Goal: Feedback & Contribution: Contribute content

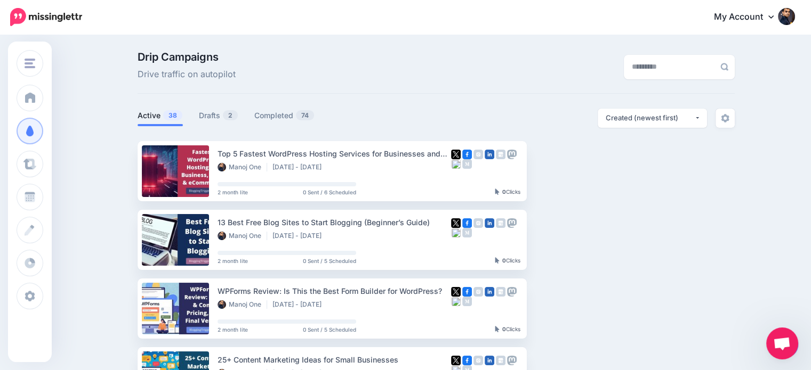
scroll to position [70, 0]
click at [222, 112] on link "Drafts 2" at bounding box center [218, 115] width 39 height 13
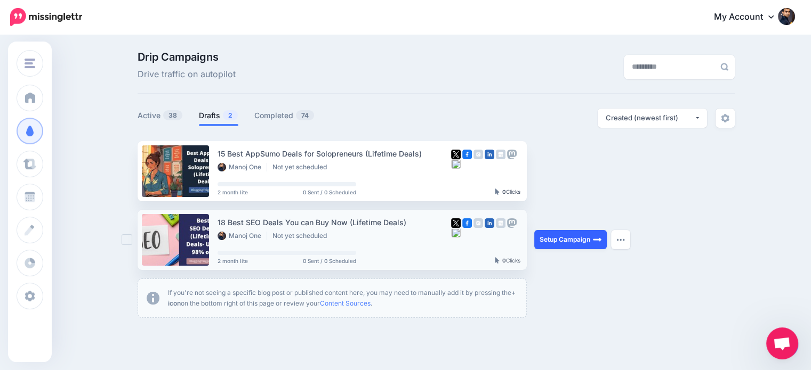
click at [573, 237] on link "Setup Campaign" at bounding box center [570, 239] width 72 height 19
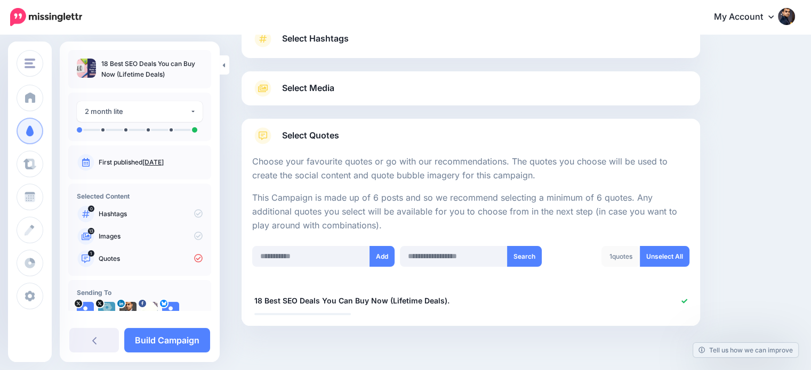
scroll to position [111, 0]
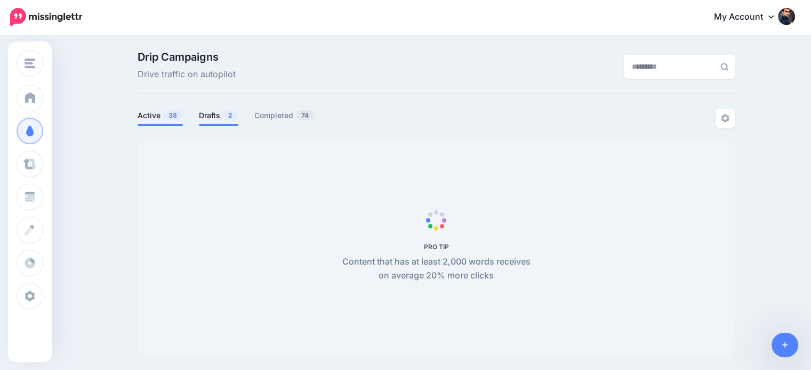
click at [221, 114] on link "Drafts 2" at bounding box center [218, 115] width 39 height 13
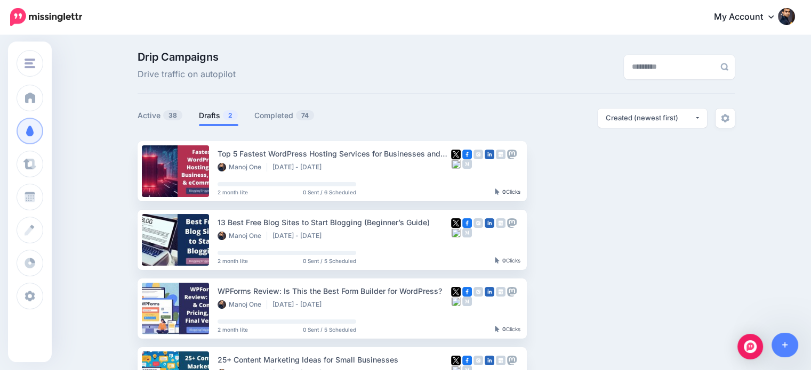
click at [211, 111] on link "Drafts 2" at bounding box center [218, 115] width 39 height 13
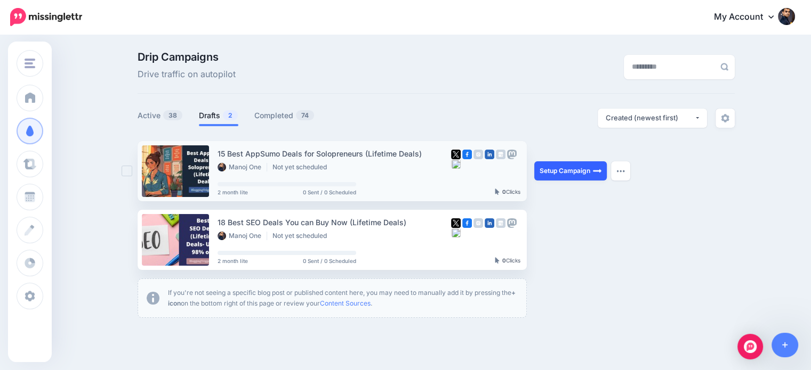
click at [590, 170] on link "Setup Campaign" at bounding box center [570, 170] width 72 height 19
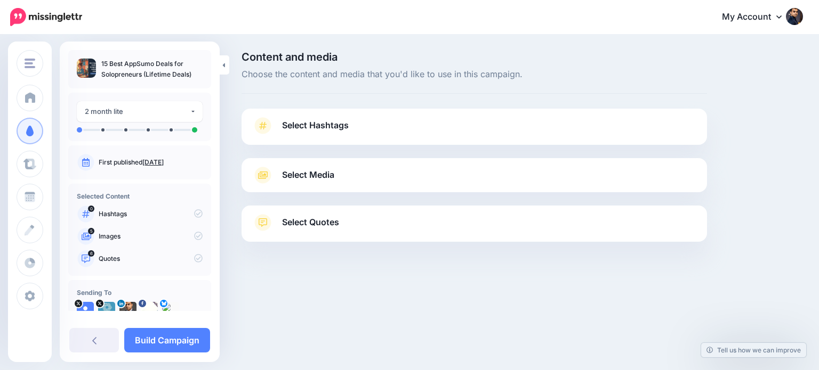
click at [409, 228] on link "Select Quotes" at bounding box center [474, 228] width 444 height 28
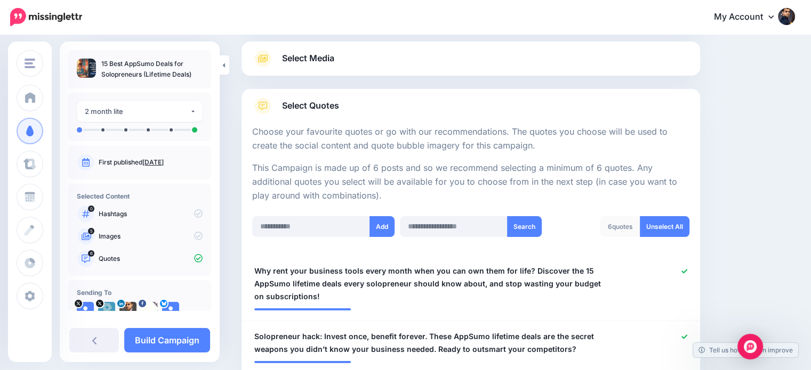
scroll to position [29, 0]
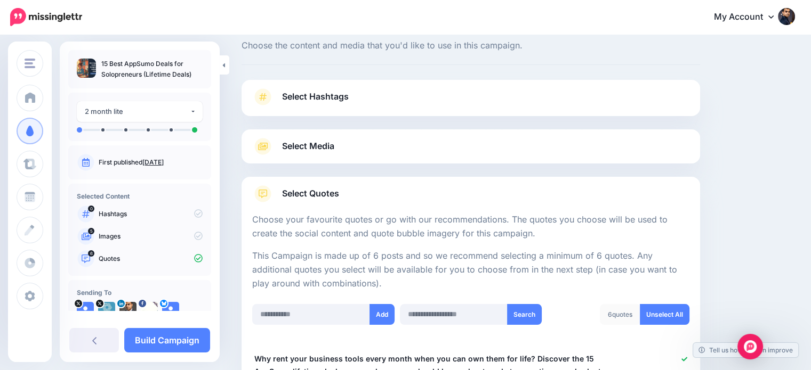
drag, startPoint x: 818, startPoint y: 90, endPoint x: 818, endPoint y: 98, distance: 8.0
click at [811, 98] on html "My Account Dashboard My Account Billing Logout" at bounding box center [405, 156] width 811 height 370
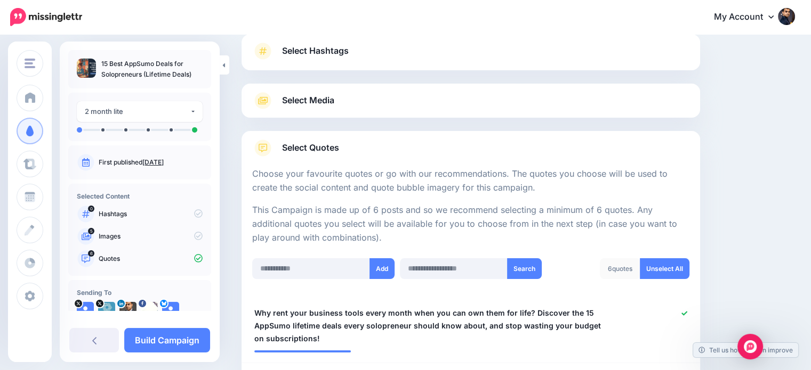
scroll to position [83, 0]
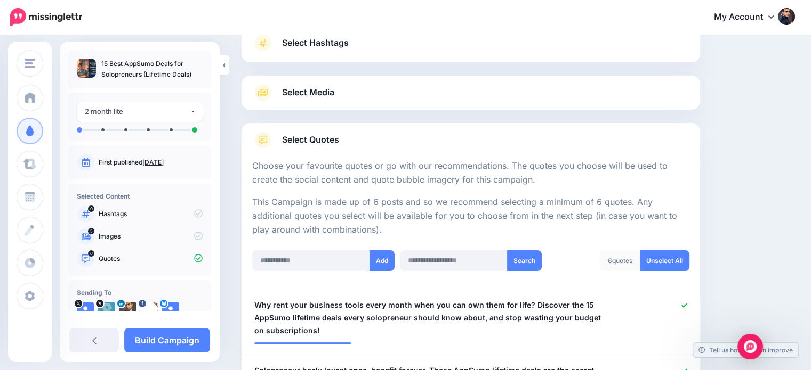
click at [339, 40] on span "Select Hashtags" at bounding box center [315, 43] width 67 height 14
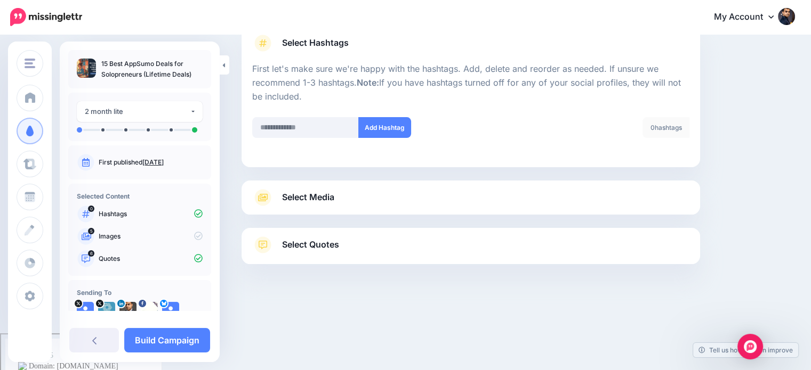
scroll to position [45, 0]
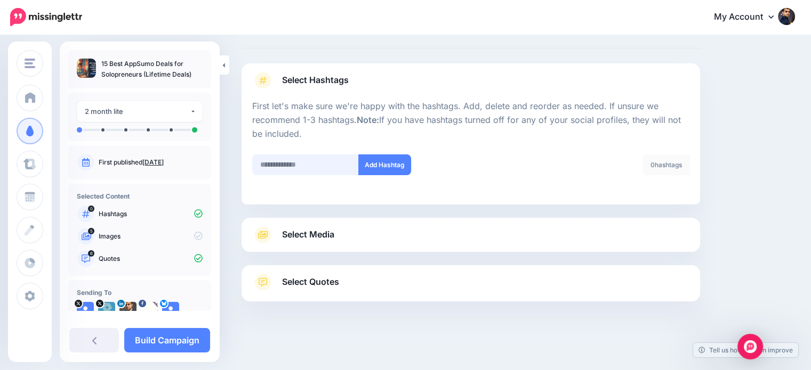
click at [316, 164] on input "text" at bounding box center [305, 165] width 107 height 21
type input "*****"
click at [368, 169] on button "Add Hashtag" at bounding box center [384, 165] width 53 height 21
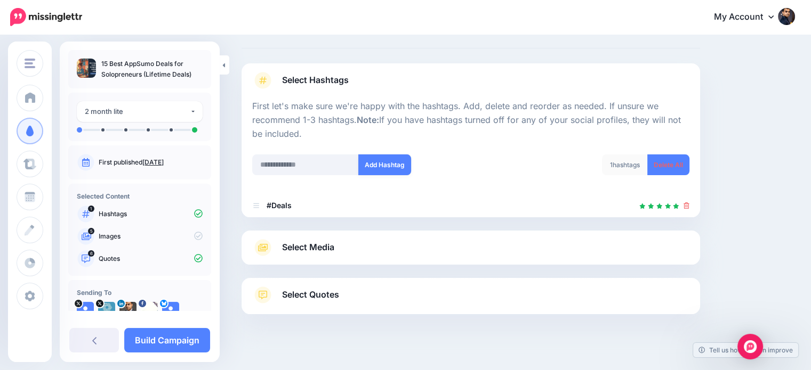
scroll to position [58, 0]
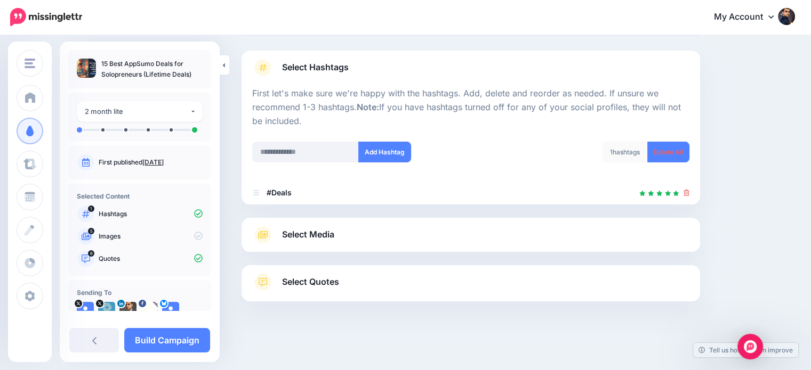
drag, startPoint x: 133, startPoint y: 76, endPoint x: 99, endPoint y: 75, distance: 34.1
click at [99, 75] on ul "15 Best AppSumo Deals for Solopreneurs (Lifetime Deals)" at bounding box center [140, 69] width 126 height 21
copy p "Solopreneurs"
click at [292, 152] on input "text" at bounding box center [305, 152] width 107 height 21
paste input "**********"
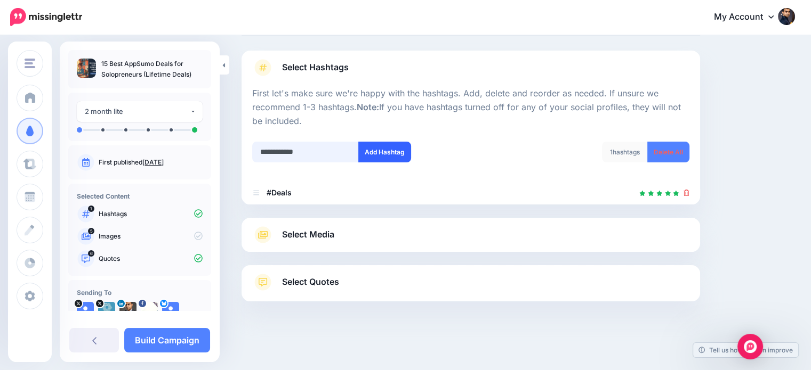
type input "**********"
click at [375, 149] on button "Add Hashtag" at bounding box center [384, 152] width 53 height 21
drag, startPoint x: 199, startPoint y: 77, endPoint x: 102, endPoint y: 53, distance: 99.9
click at [102, 53] on div "15 Best AppSumo Deals for Solopreneurs (Lifetime Deals)" at bounding box center [139, 69] width 143 height 38
copy p "15 Best AppSumo Deals for Solopreneurs (Lifetime Deals)"
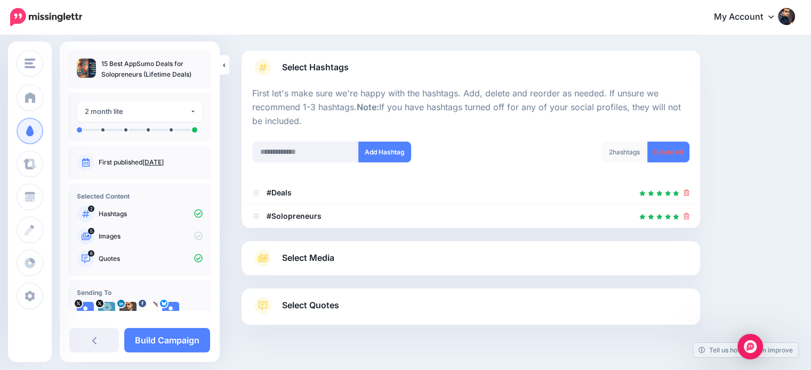
scroll to position [82, 0]
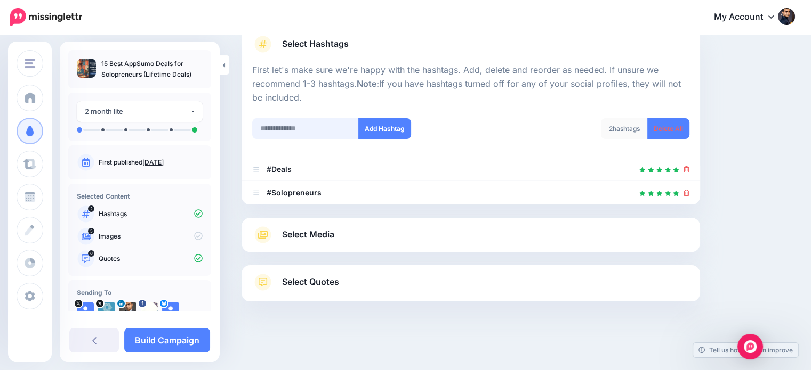
click at [306, 125] on input "text" at bounding box center [305, 128] width 107 height 21
type input "**********"
click at [380, 120] on button "Add Hashtag" at bounding box center [384, 128] width 53 height 21
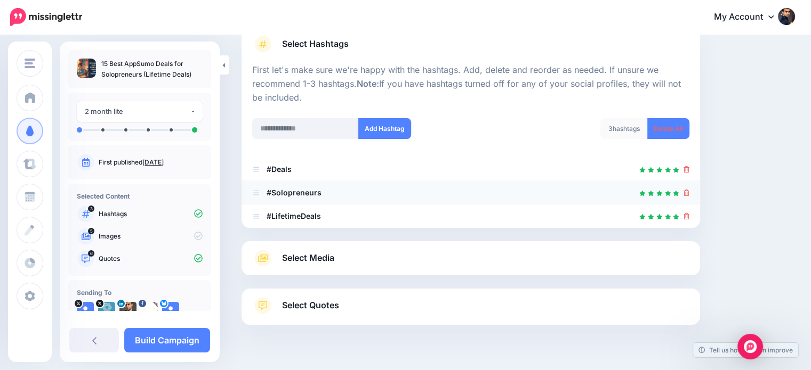
scroll to position [105, 0]
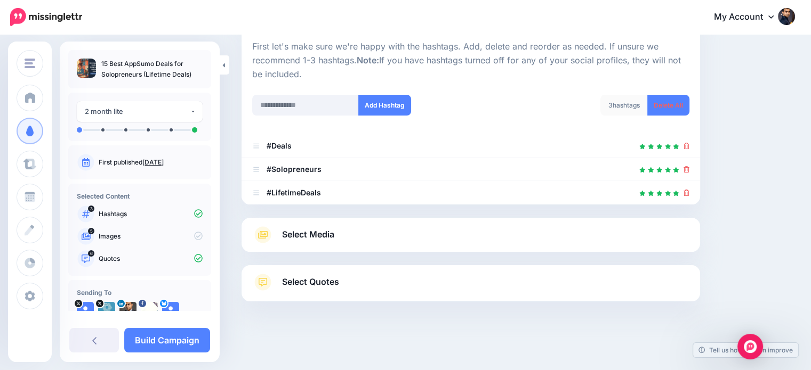
click at [320, 230] on span "Select Media" at bounding box center [308, 235] width 52 height 14
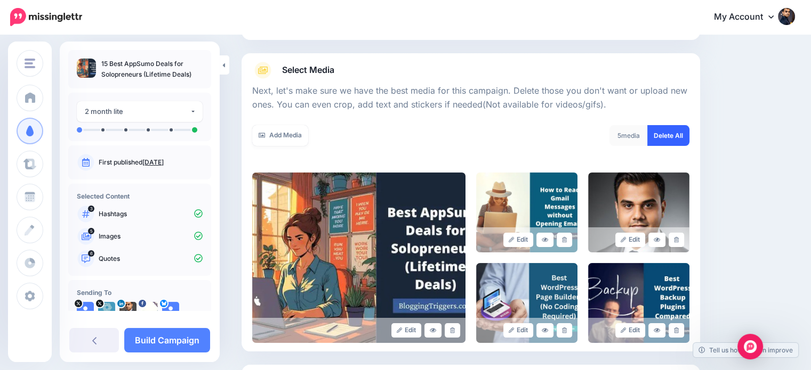
click at [689, 127] on link "Delete All" at bounding box center [668, 135] width 42 height 21
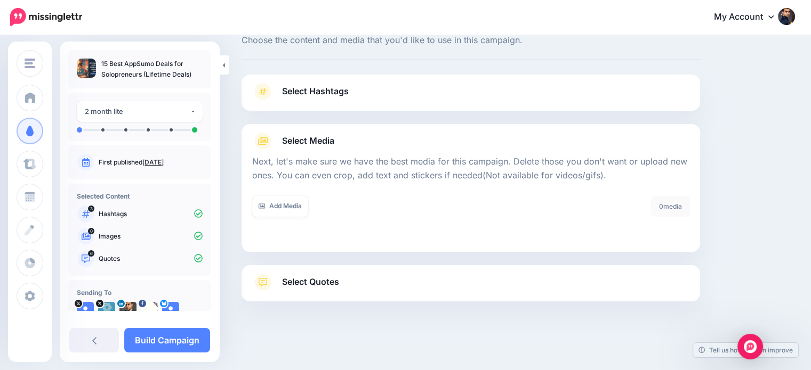
click at [444, 270] on div "Select Quotes Choose your favourite quotes or go with our recommendations. The …" at bounding box center [470, 283] width 458 height 36
click at [446, 276] on link "Select Quotes" at bounding box center [470, 288] width 437 height 28
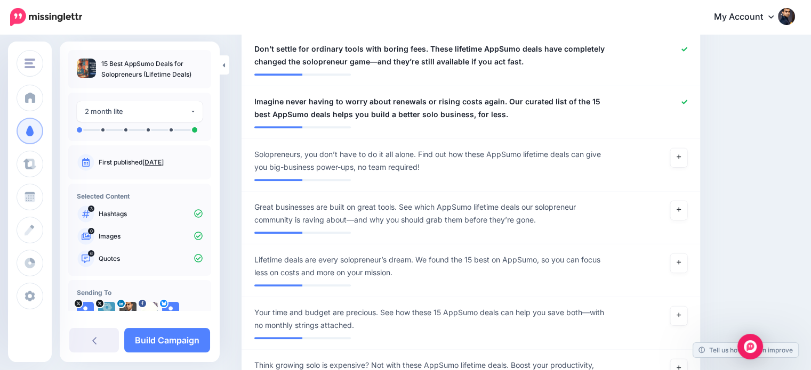
scroll to position [564, 0]
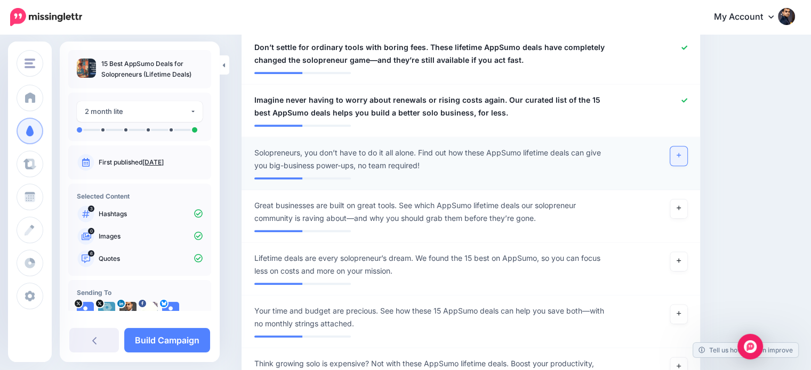
click at [681, 153] on icon at bounding box center [678, 155] width 4 height 6
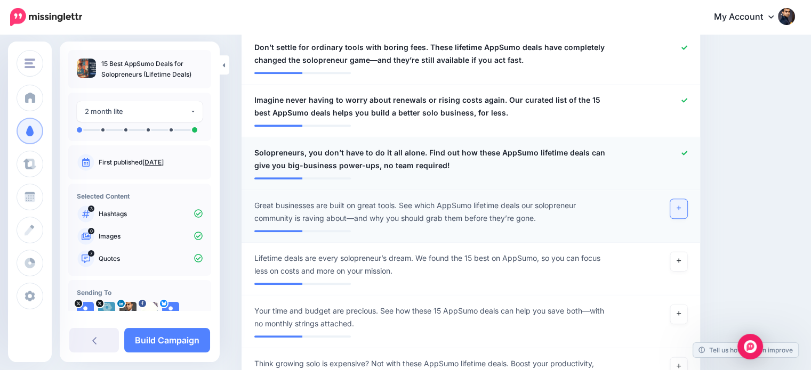
click at [681, 207] on icon at bounding box center [678, 208] width 4 height 6
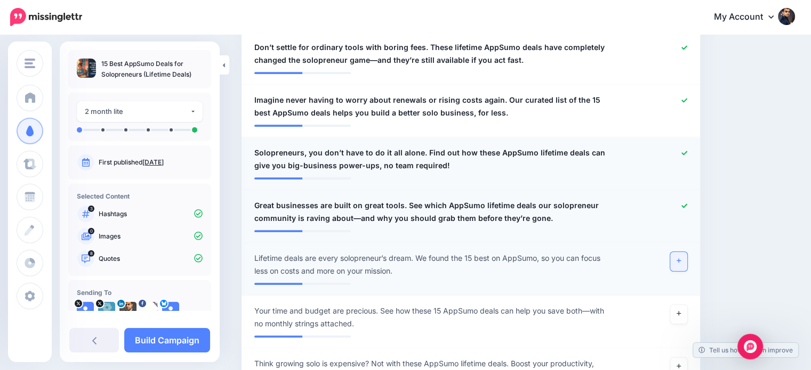
click at [683, 264] on link at bounding box center [678, 261] width 17 height 19
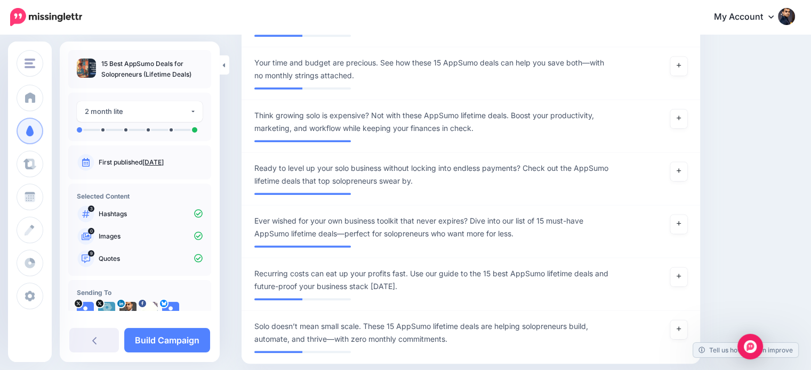
scroll to position [822, 0]
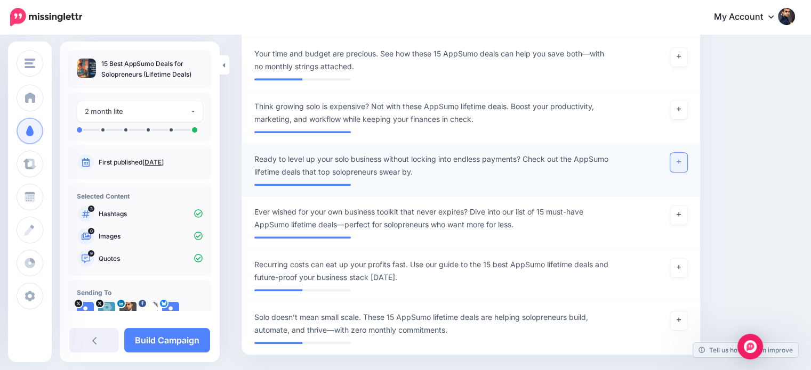
click at [679, 161] on link at bounding box center [678, 162] width 17 height 19
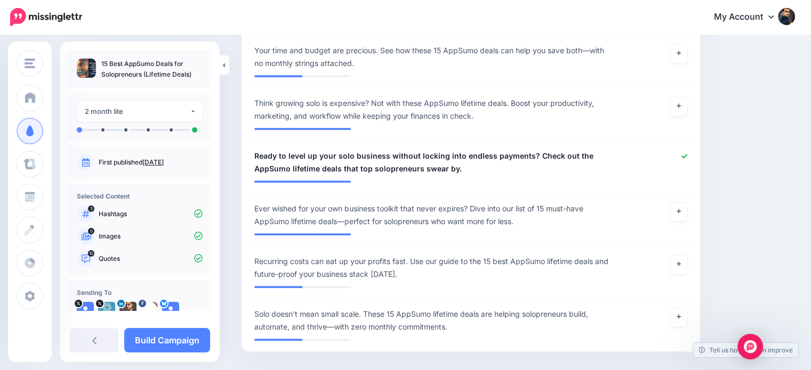
scroll to position [836, 0]
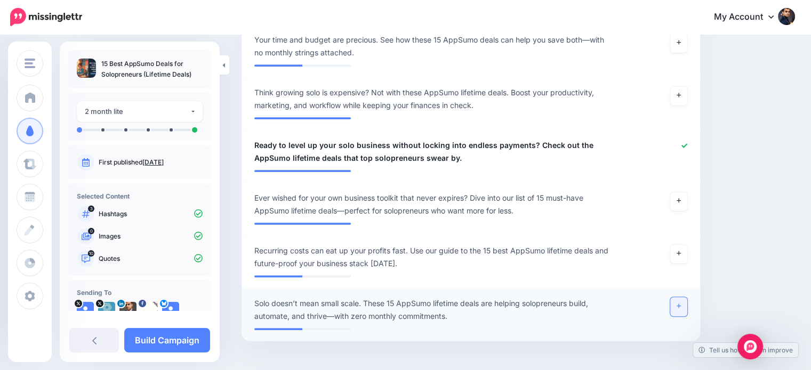
click at [681, 304] on icon at bounding box center [678, 306] width 4 height 6
click at [681, 252] on icon at bounding box center [678, 253] width 4 height 6
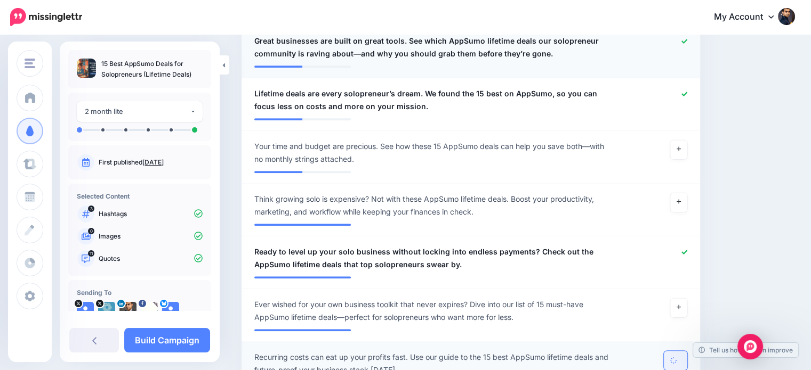
scroll to position [720, 0]
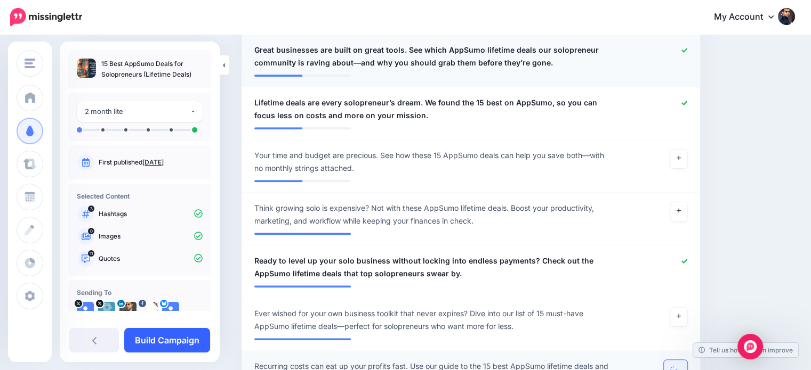
click at [183, 341] on link "Build Campaign" at bounding box center [167, 340] width 86 height 25
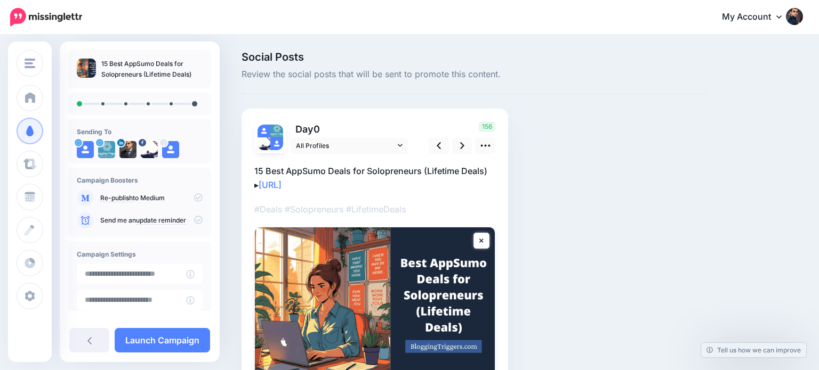
click at [484, 147] on icon at bounding box center [485, 145] width 11 height 11
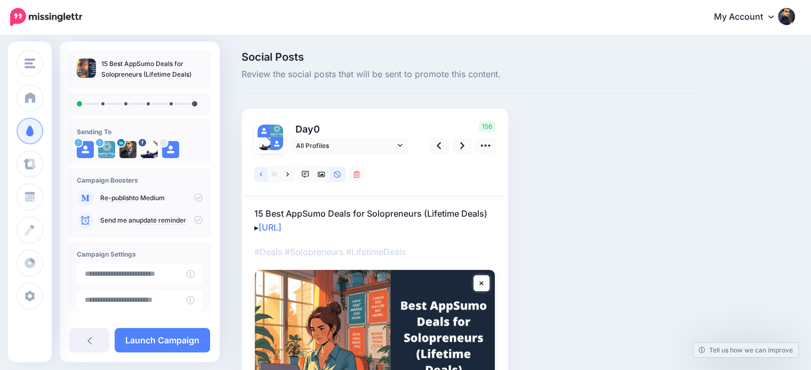
click at [261, 177] on icon at bounding box center [261, 174] width 3 height 7
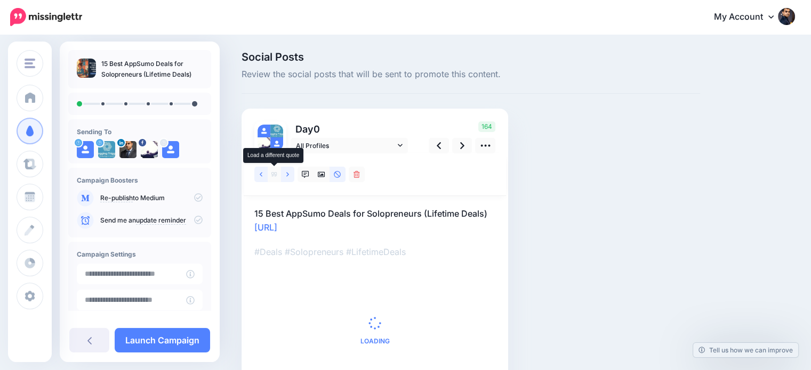
click at [262, 173] on link at bounding box center [260, 174] width 13 height 15
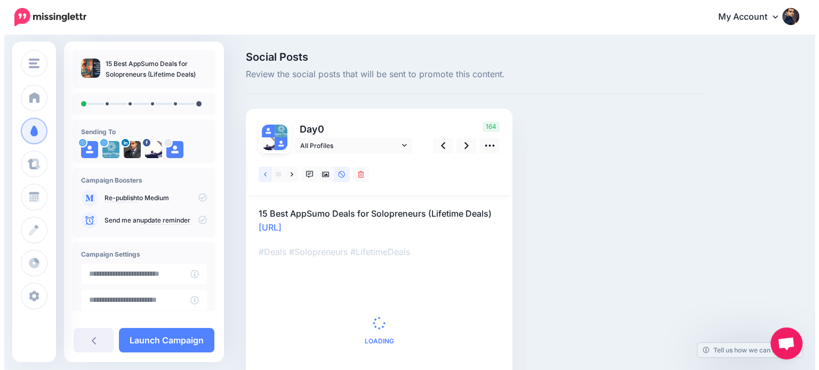
scroll to position [70, 0]
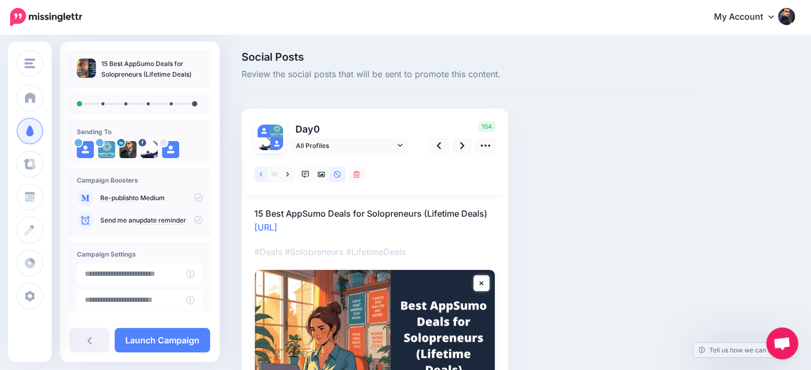
click at [260, 175] on icon at bounding box center [261, 174] width 3 height 4
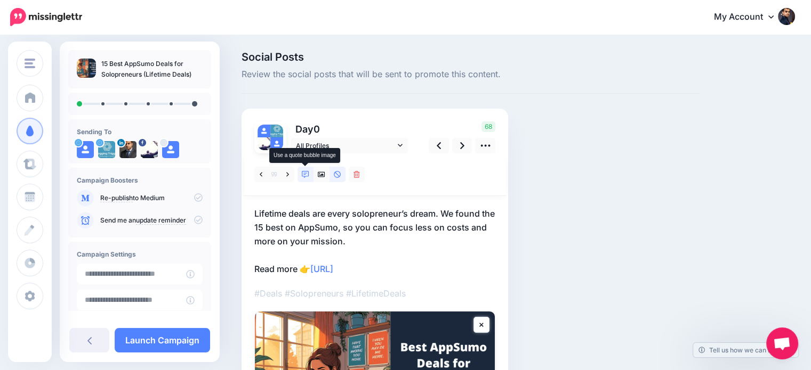
click at [306, 178] on icon at bounding box center [305, 174] width 7 height 7
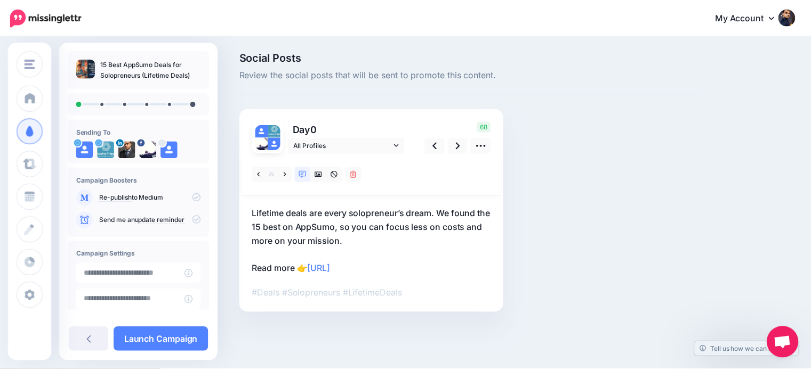
scroll to position [85, 0]
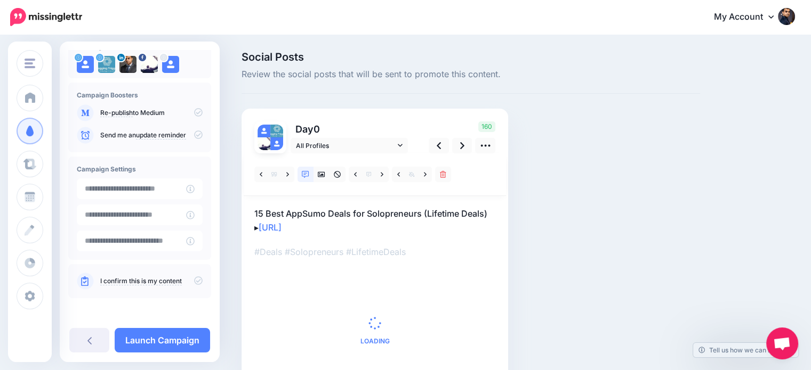
click at [194, 280] on icon at bounding box center [198, 281] width 9 height 9
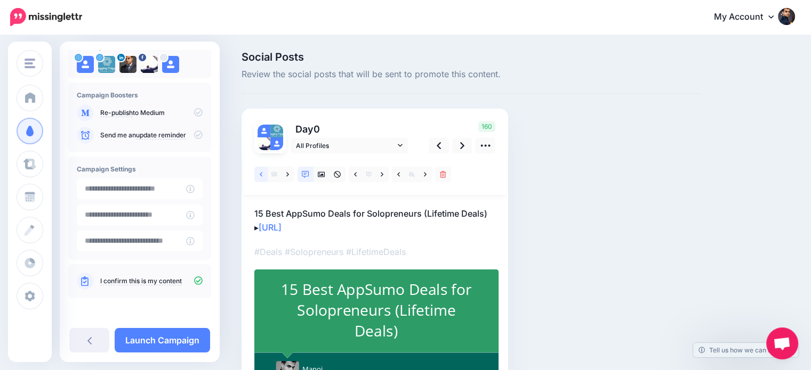
click at [260, 171] on icon at bounding box center [261, 174] width 3 height 7
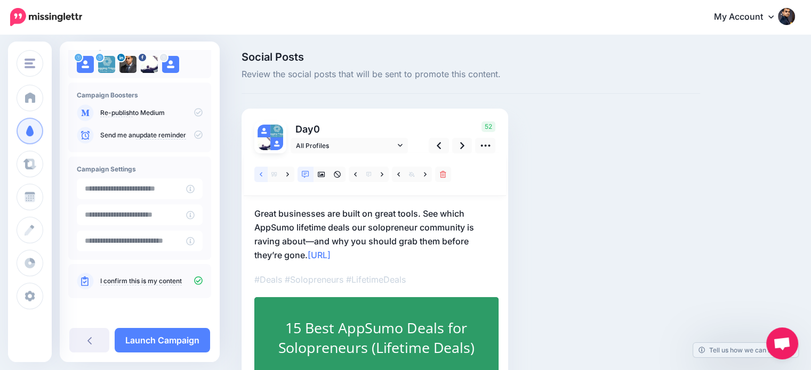
click at [261, 176] on icon at bounding box center [261, 174] width 3 height 4
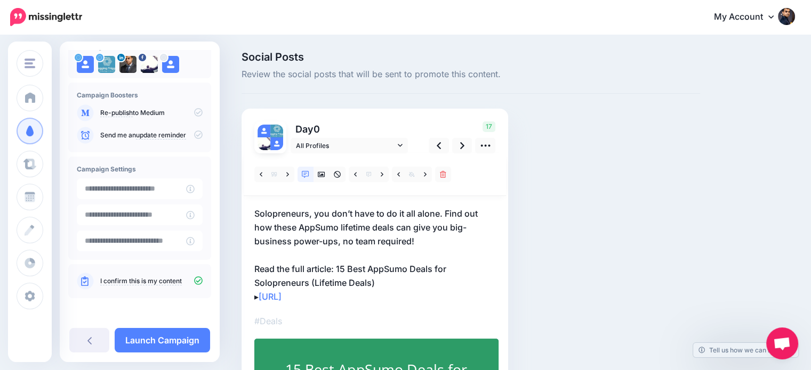
click at [395, 281] on p "Solopreneurs, you don’t have to do it all alone. Find out how these AppSumo lif…" at bounding box center [374, 255] width 241 height 97
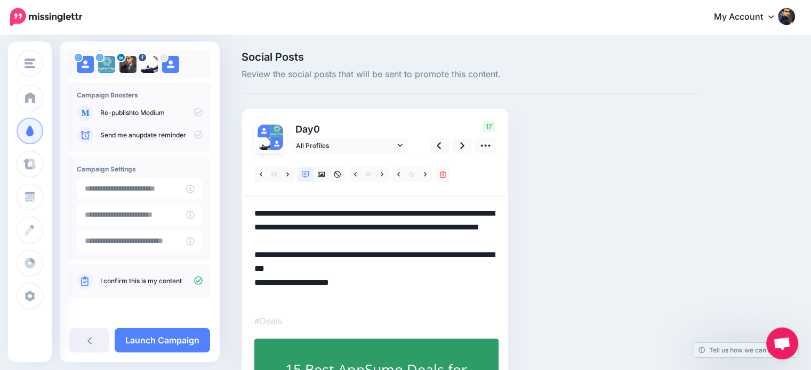
scroll to position [0, 0]
drag, startPoint x: 394, startPoint y: 283, endPoint x: 337, endPoint y: 268, distance: 58.4
click at [337, 268] on textarea "**********" at bounding box center [374, 255] width 241 height 97
click at [382, 283] on textarea "**********" at bounding box center [374, 255] width 241 height 97
click at [386, 285] on textarea "**********" at bounding box center [374, 255] width 241 height 97
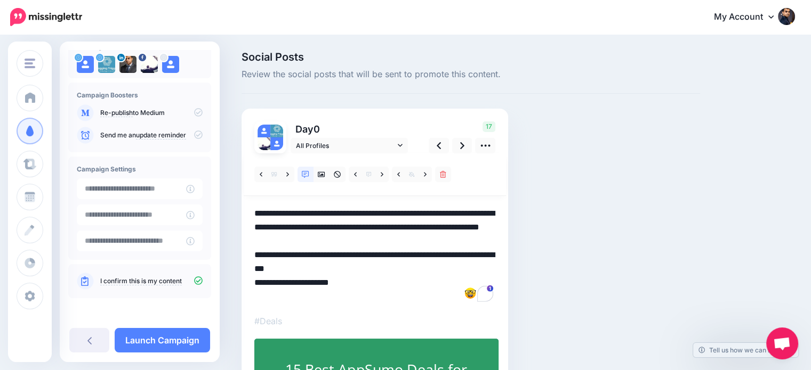
drag, startPoint x: 384, startPoint y: 287, endPoint x: 307, endPoint y: 283, distance: 77.4
click at [307, 283] on textarea "**********" at bounding box center [374, 255] width 241 height 97
click at [262, 296] on textarea "**********" at bounding box center [374, 255] width 241 height 97
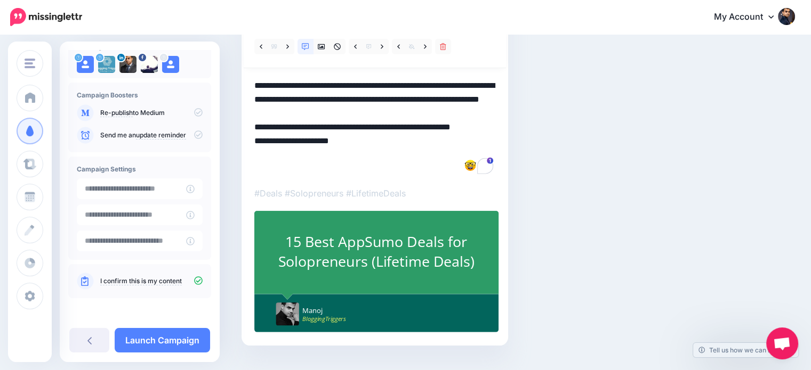
scroll to position [53, 0]
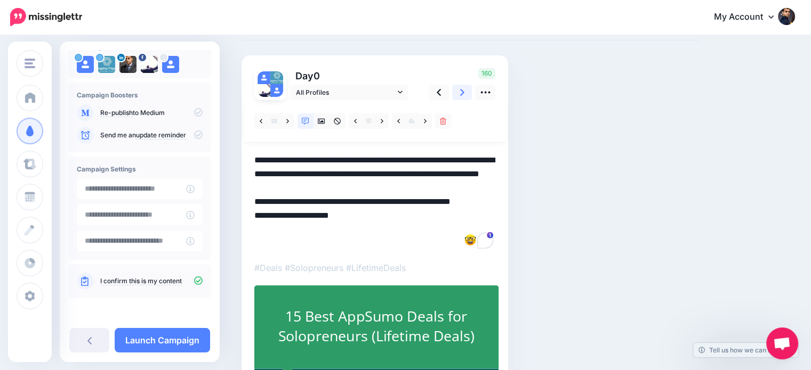
type textarea "**********"
click at [461, 87] on icon at bounding box center [462, 92] width 4 height 11
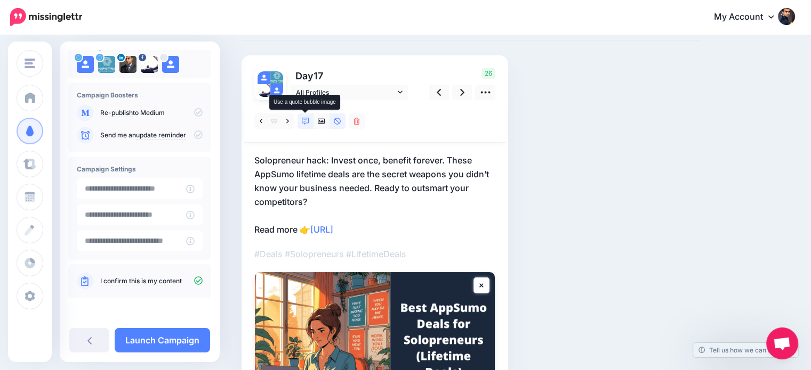
click at [302, 121] on icon at bounding box center [305, 121] width 7 height 7
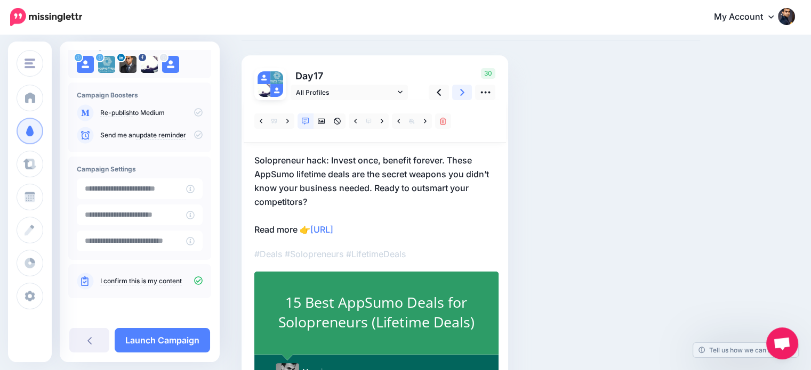
click at [461, 91] on icon at bounding box center [462, 92] width 4 height 7
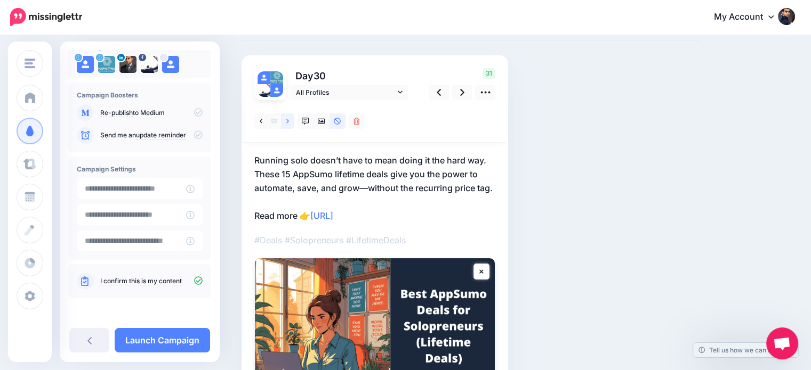
click at [289, 121] on link at bounding box center [287, 121] width 13 height 15
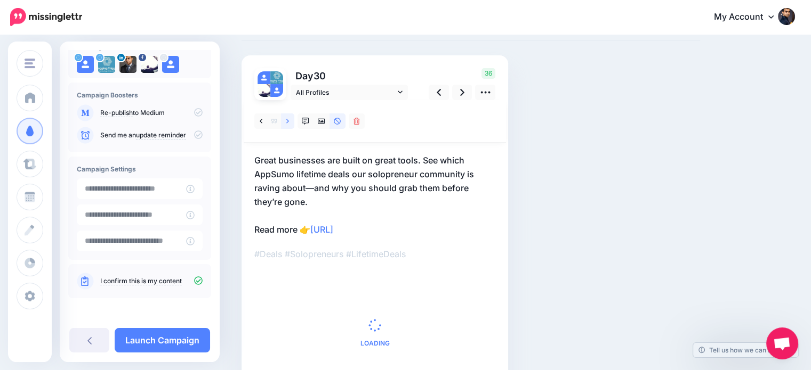
click at [289, 121] on link at bounding box center [287, 121] width 13 height 15
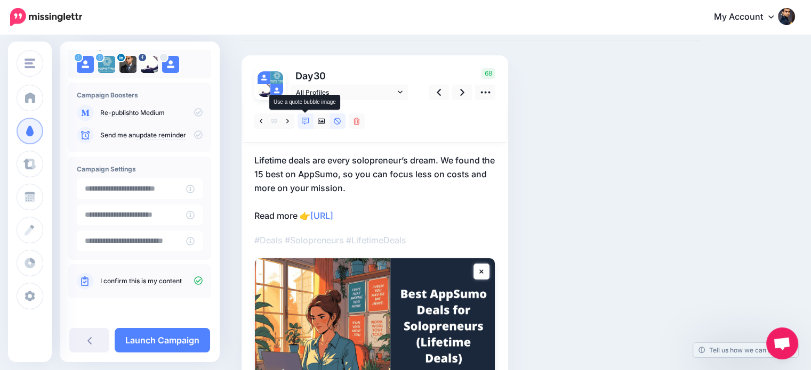
click at [309, 120] on icon at bounding box center [305, 121] width 7 height 7
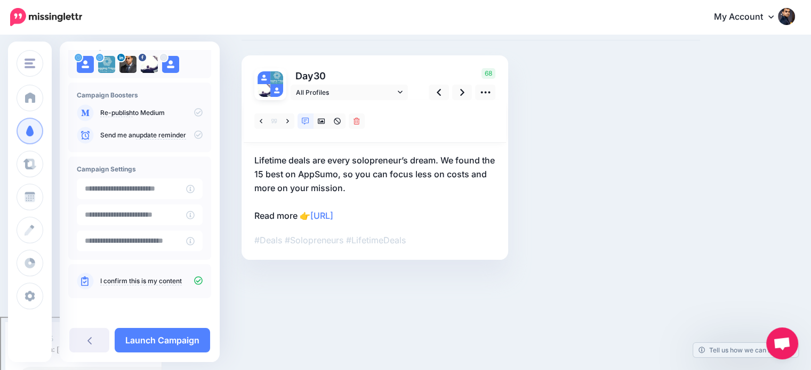
scroll to position [0, 0]
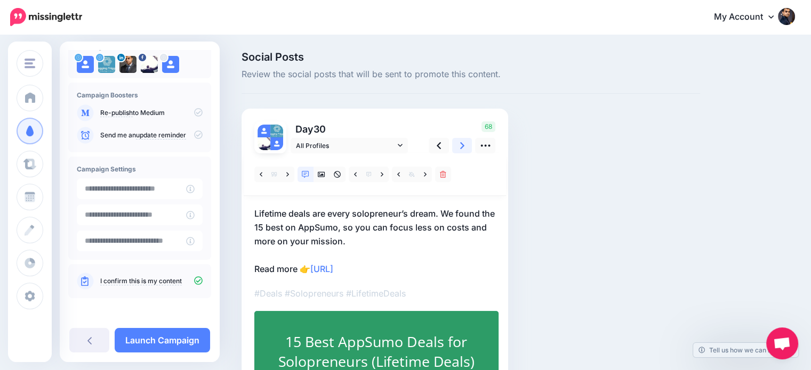
click at [462, 147] on icon at bounding box center [462, 145] width 4 height 7
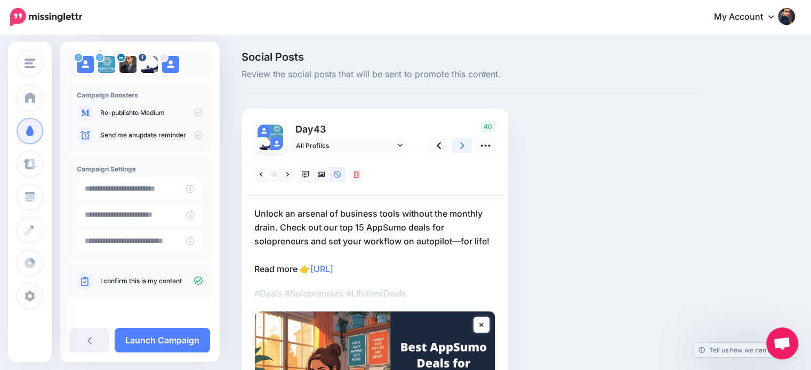
click at [463, 143] on icon at bounding box center [462, 145] width 4 height 11
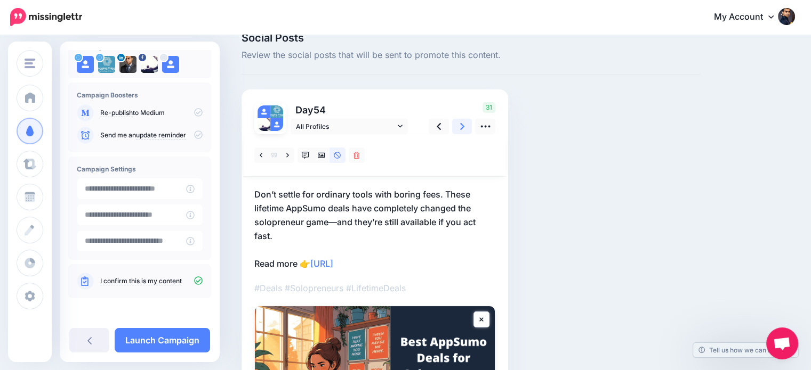
scroll to position [39, 0]
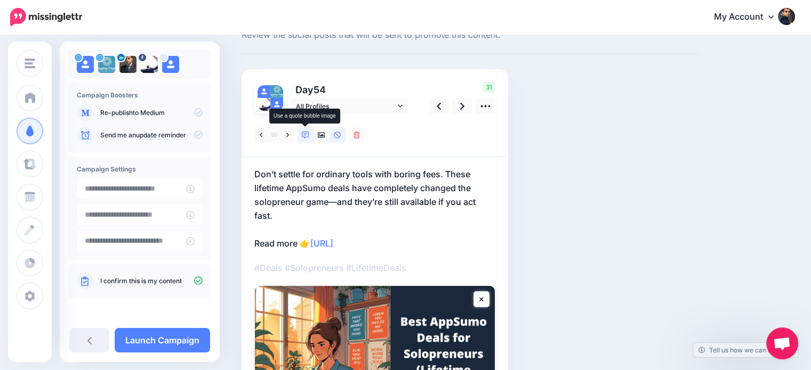
click at [302, 133] on icon at bounding box center [305, 135] width 7 height 7
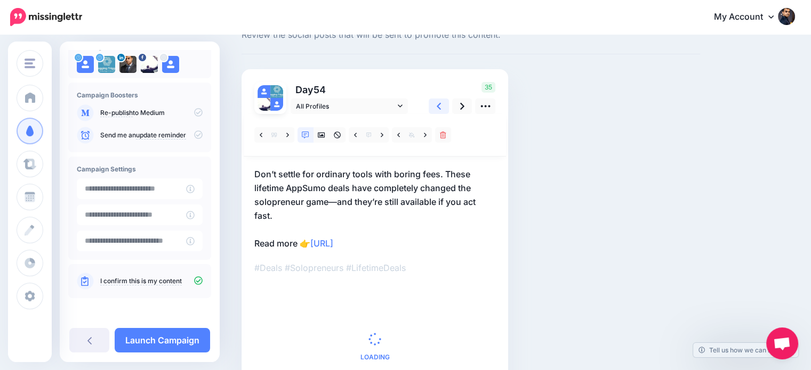
click at [439, 109] on icon at bounding box center [438, 106] width 4 height 11
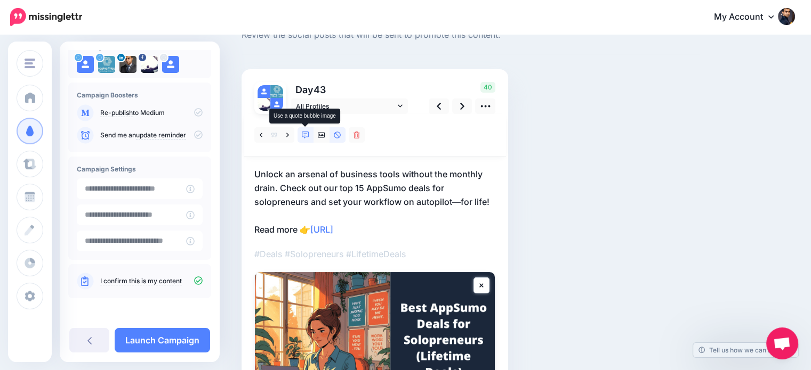
click at [307, 128] on link at bounding box center [305, 134] width 16 height 15
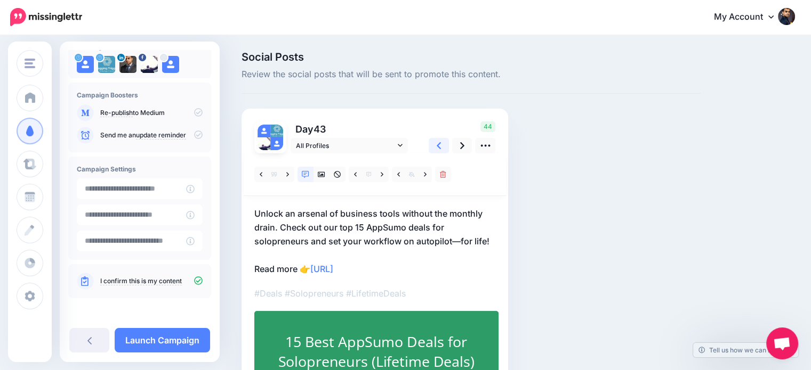
click at [438, 143] on icon at bounding box center [438, 145] width 4 height 11
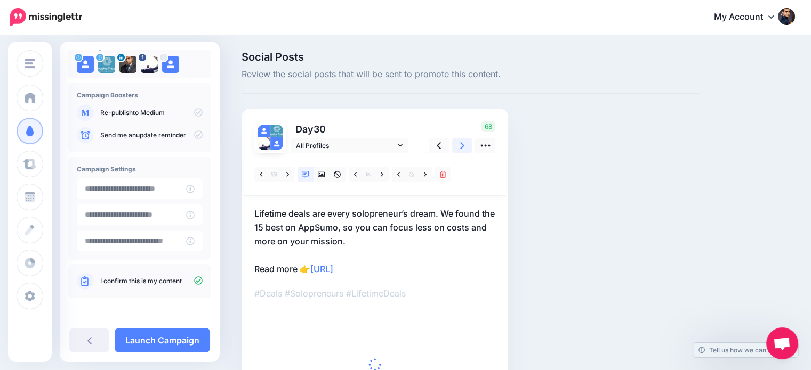
click at [461, 150] on icon at bounding box center [462, 145] width 4 height 11
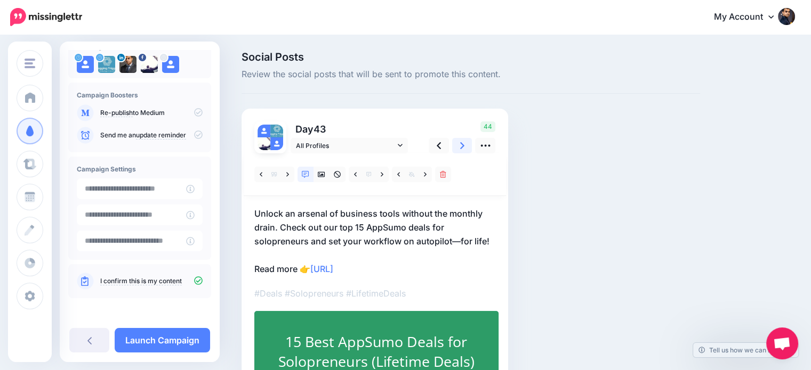
click at [461, 150] on icon at bounding box center [462, 145] width 4 height 11
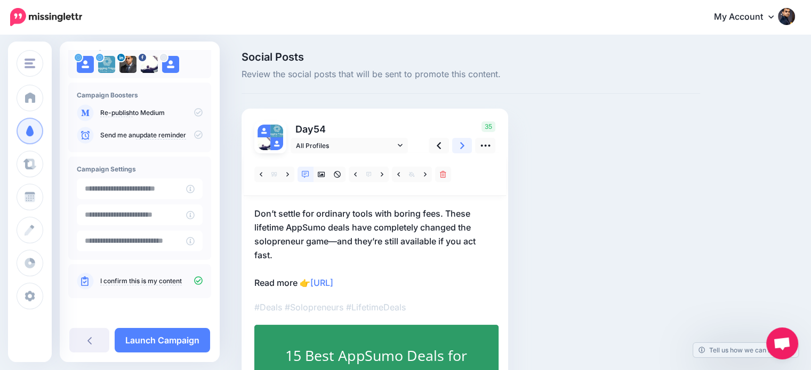
click at [461, 147] on icon at bounding box center [462, 145] width 4 height 7
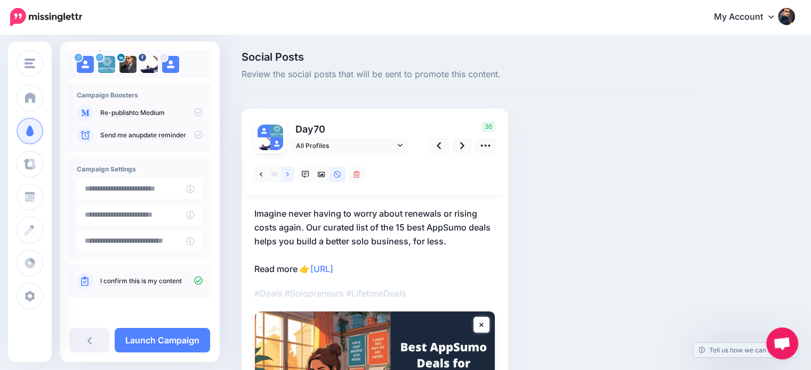
click at [286, 172] on icon at bounding box center [287, 174] width 3 height 4
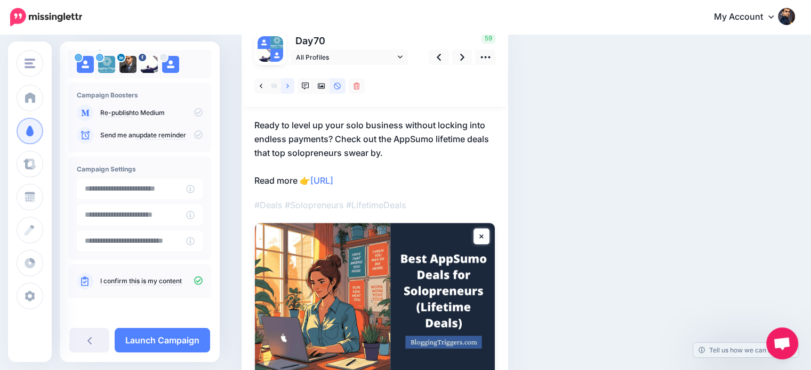
scroll to position [98, 0]
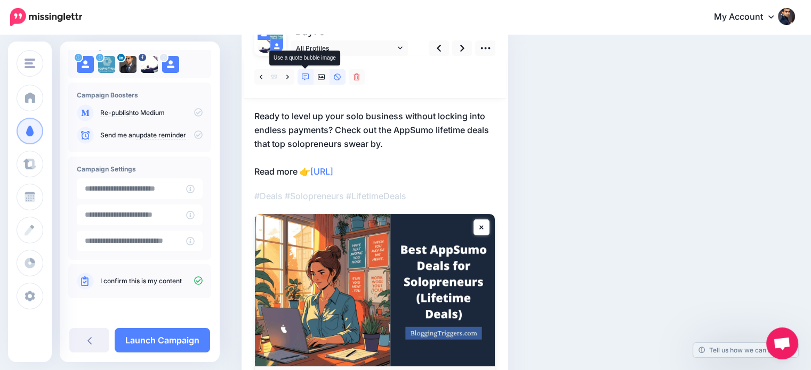
click at [300, 76] on link at bounding box center [305, 76] width 16 height 15
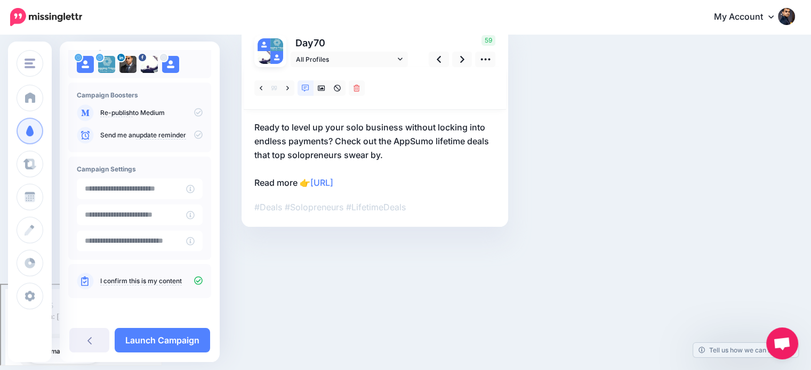
scroll to position [0, 0]
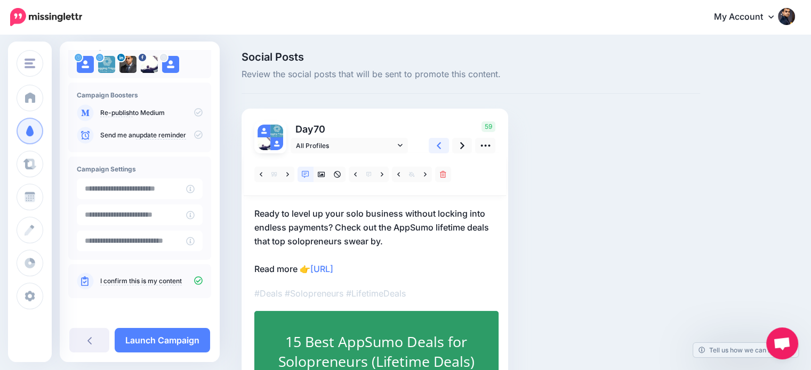
click at [439, 147] on icon at bounding box center [438, 145] width 4 height 11
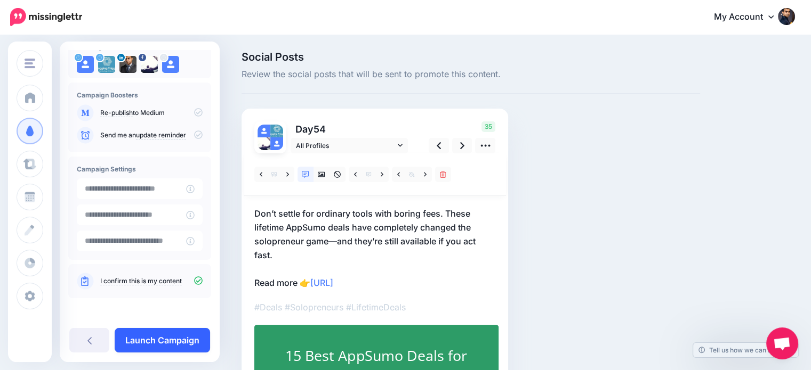
click at [196, 338] on link "Launch Campaign" at bounding box center [162, 340] width 95 height 25
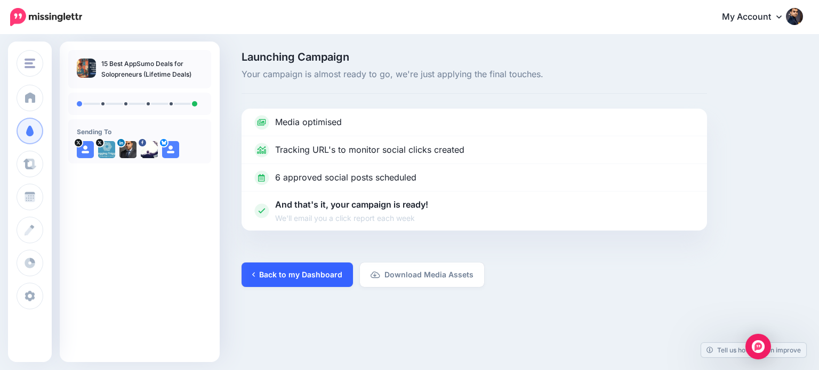
click at [292, 270] on link "Back to my Dashboard" at bounding box center [296, 275] width 111 height 25
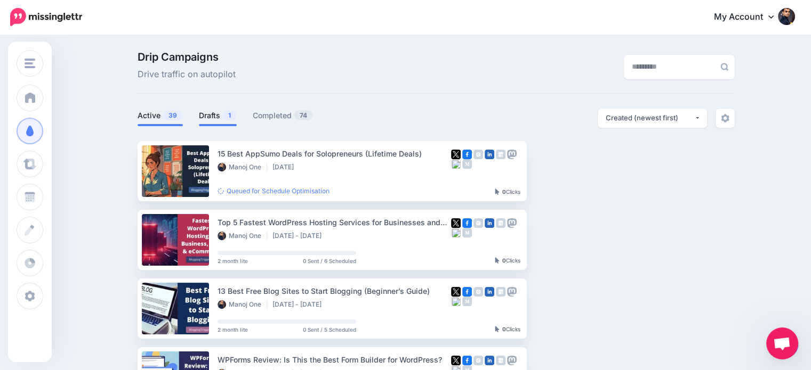
click at [223, 115] on link "Drafts 1" at bounding box center [218, 115] width 38 height 13
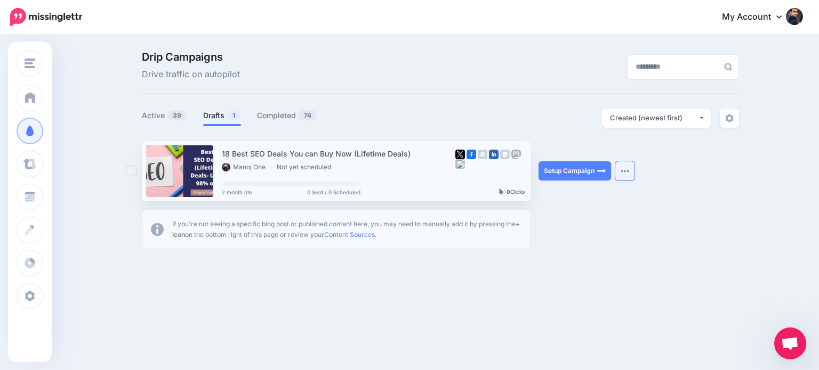
click at [620, 167] on button "button" at bounding box center [624, 170] width 19 height 19
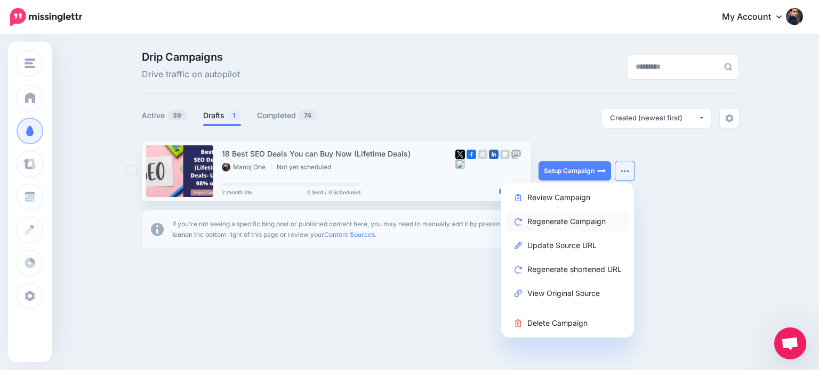
click at [589, 220] on link "Regenerate Campaign" at bounding box center [567, 221] width 124 height 21
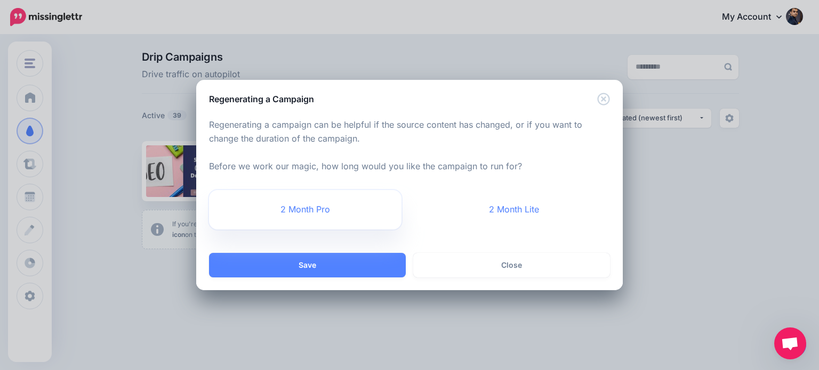
click at [302, 210] on link "2 Month Pro" at bounding box center [305, 209] width 192 height 39
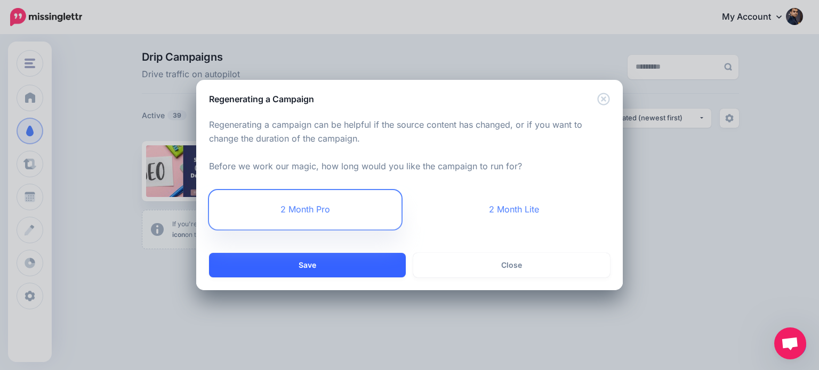
click at [353, 263] on button "Save" at bounding box center [307, 265] width 197 height 25
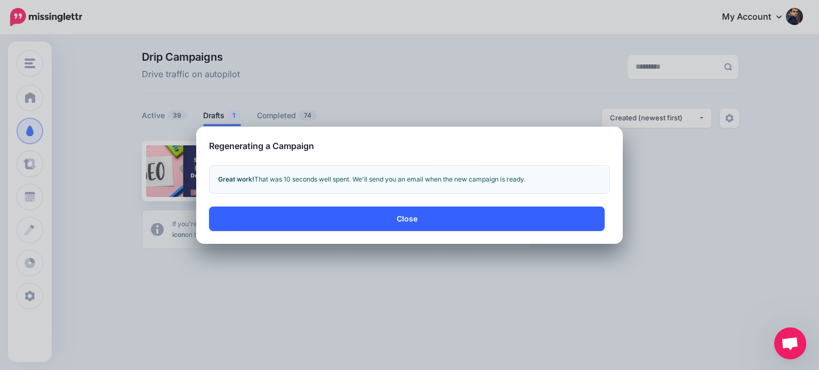
click at [433, 230] on button "Close" at bounding box center [406, 219] width 395 height 25
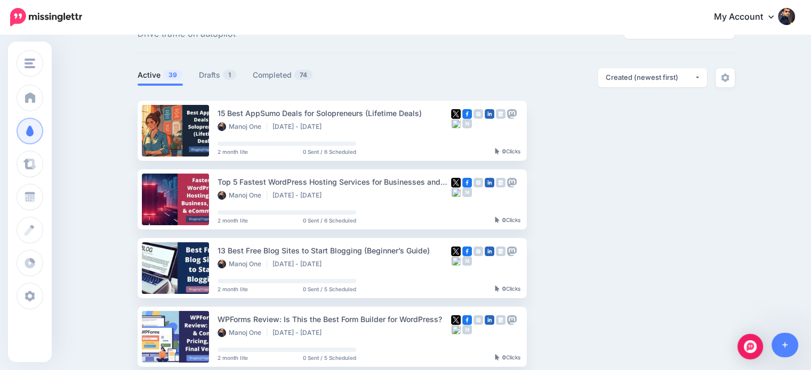
scroll to position [42, 0]
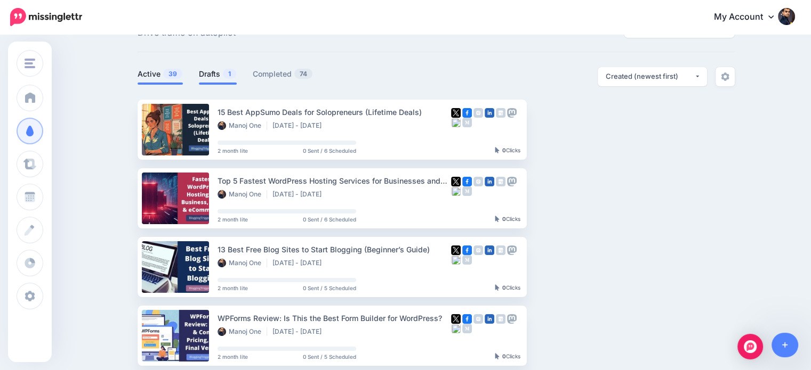
click at [220, 72] on link "Drafts 1" at bounding box center [218, 74] width 38 height 13
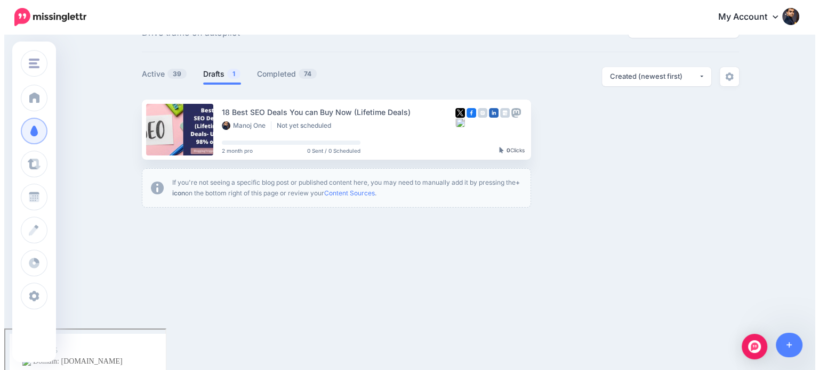
scroll to position [0, 0]
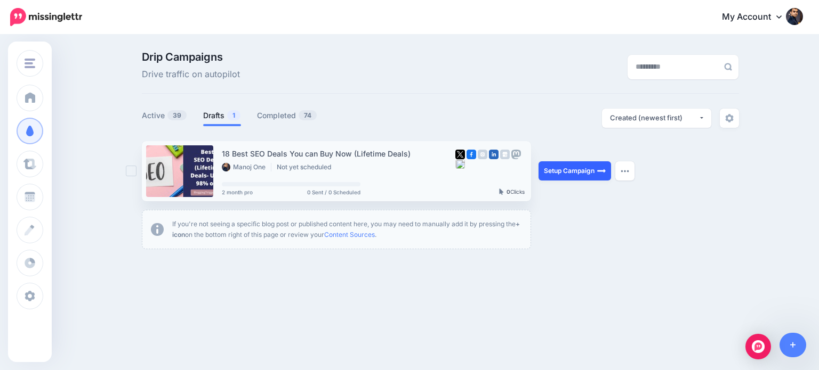
click at [576, 171] on link "Setup Campaign" at bounding box center [574, 170] width 72 height 19
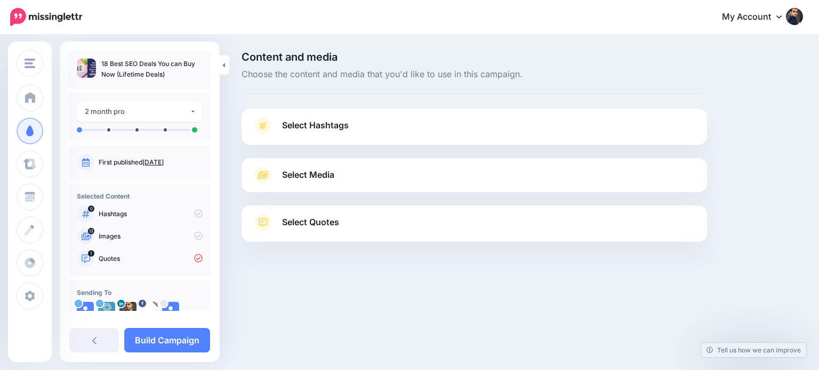
click at [443, 228] on link "Select Quotes" at bounding box center [474, 228] width 444 height 28
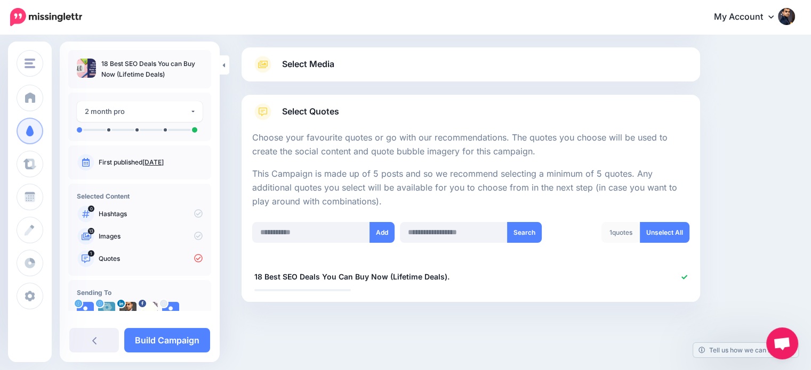
scroll to position [70, 0]
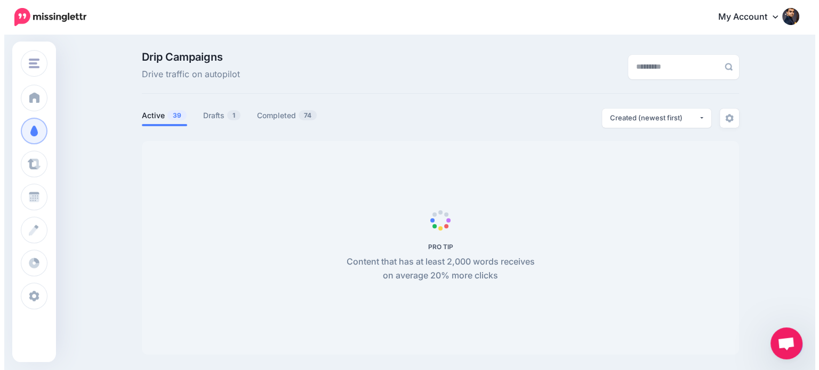
scroll to position [70, 0]
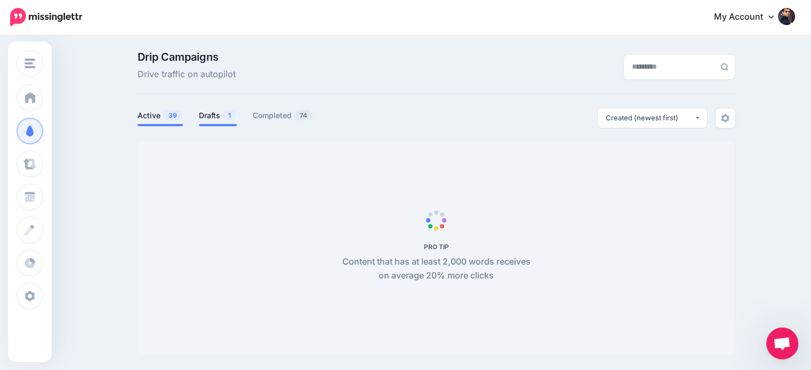
click at [225, 112] on link "Drafts 1" at bounding box center [218, 115] width 38 height 13
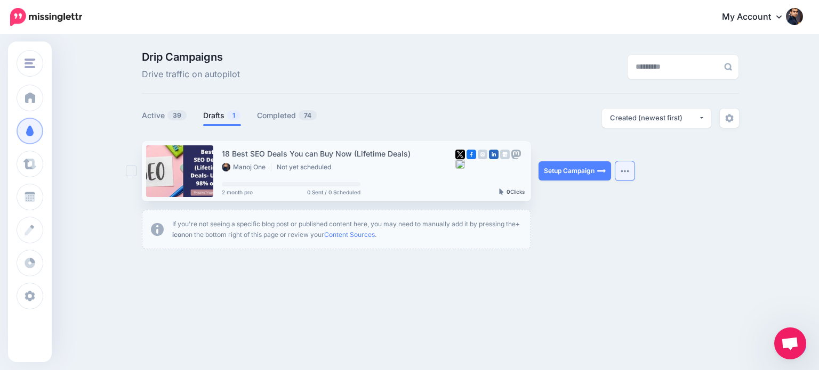
click at [628, 171] on img "button" at bounding box center [624, 170] width 9 height 3
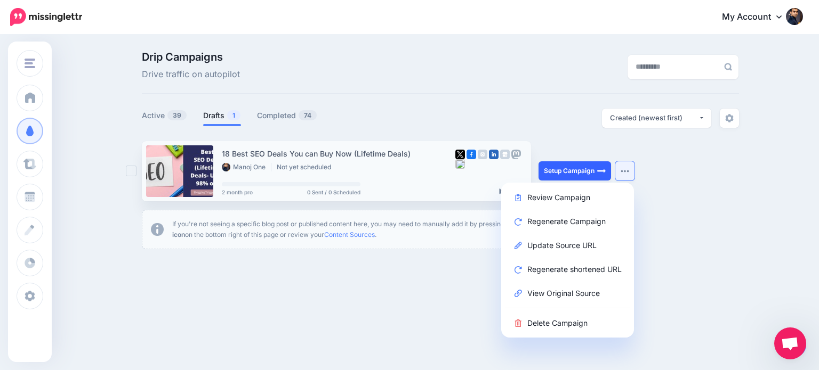
click at [579, 171] on link "Setup Campaign" at bounding box center [574, 170] width 72 height 19
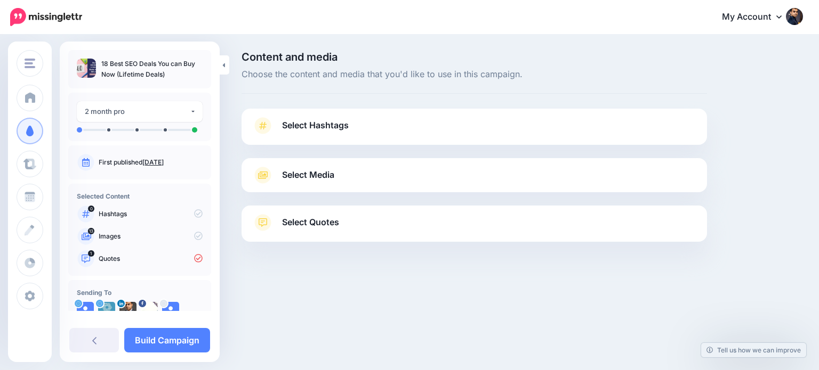
click at [780, 277] on div "Content and media Choose the content and media that you'd like to use in this c…" at bounding box center [521, 174] width 577 height 244
click at [791, 346] on span "Open chat" at bounding box center [790, 344] width 18 height 15
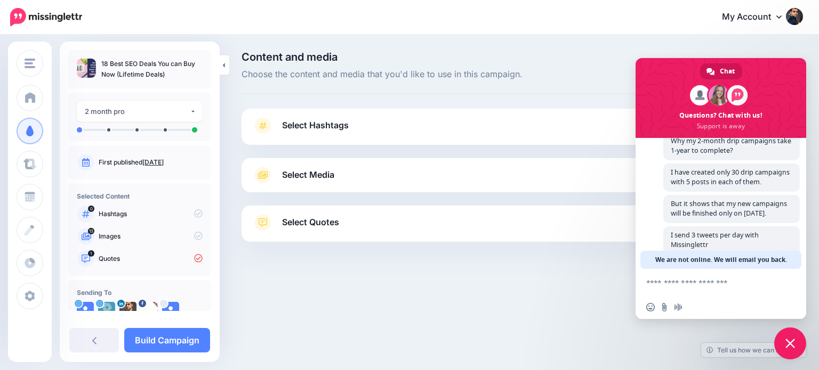
scroll to position [262, 0]
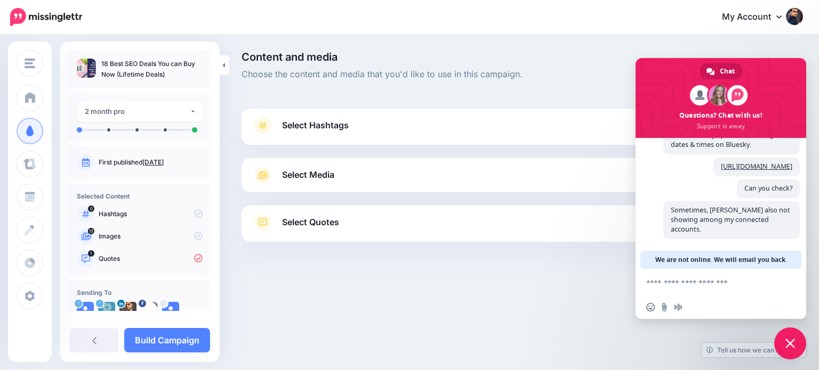
click at [713, 287] on textarea "Compose your message..." at bounding box center [710, 282] width 128 height 27
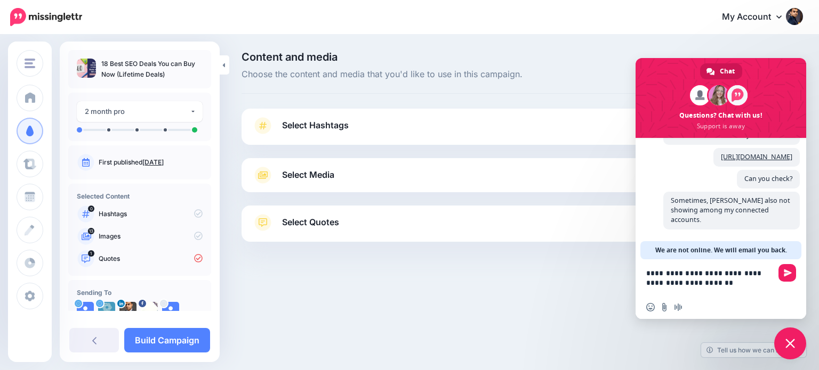
paste textarea "**********"
type textarea "**********"
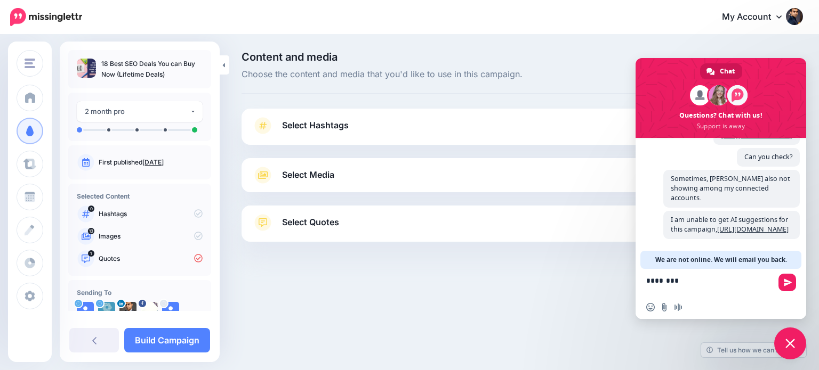
scroll to position [314, 0]
click at [675, 279] on textarea "**********" at bounding box center [710, 282] width 128 height 27
click at [680, 281] on textarea "**********" at bounding box center [710, 282] width 128 height 27
click at [684, 279] on textarea "**********" at bounding box center [710, 282] width 128 height 27
click at [682, 277] on textarea "**********" at bounding box center [710, 282] width 128 height 27
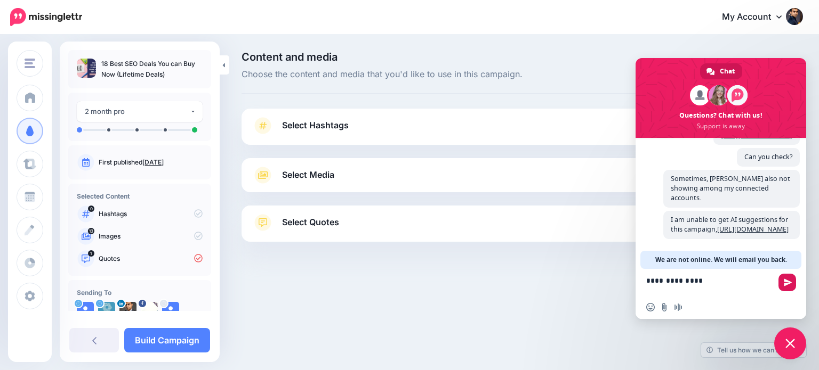
type textarea "**********"
click at [780, 281] on span "Send" at bounding box center [787, 283] width 18 height 18
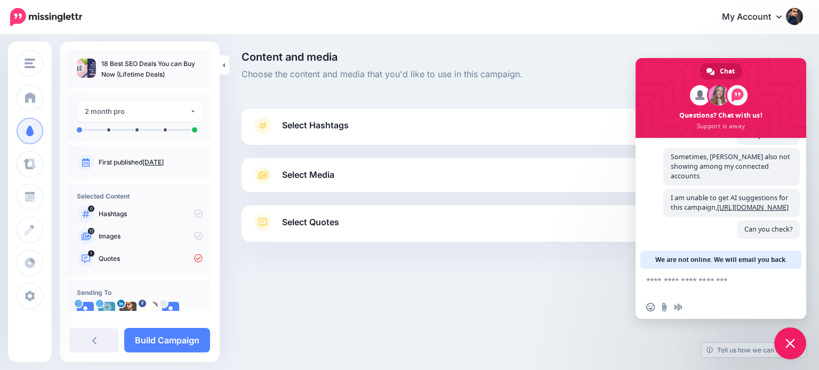
scroll to position [337, 0]
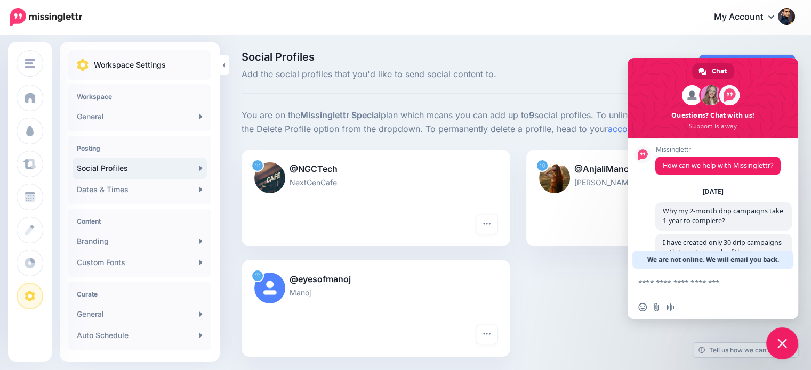
scroll to position [337, 0]
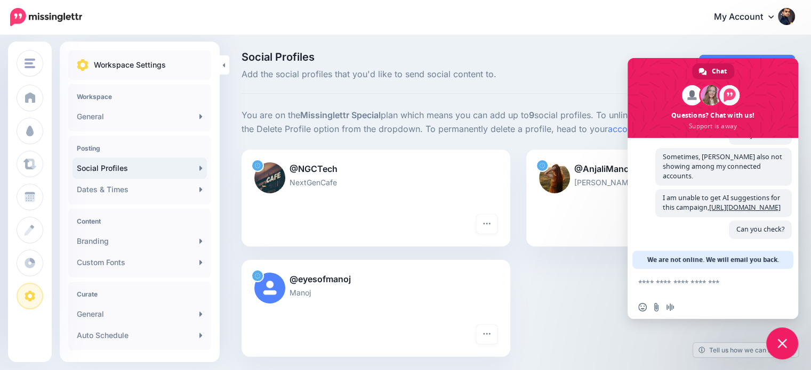
click at [782, 342] on span "Close chat" at bounding box center [782, 344] width 10 height 10
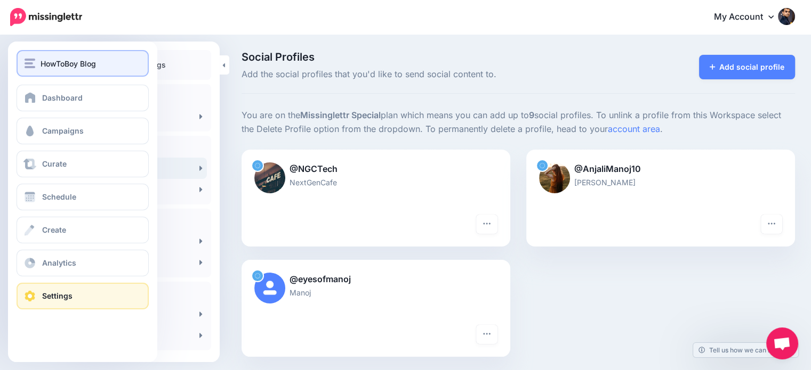
click at [47, 60] on span "HowToBoy Blog" at bounding box center [68, 64] width 55 height 12
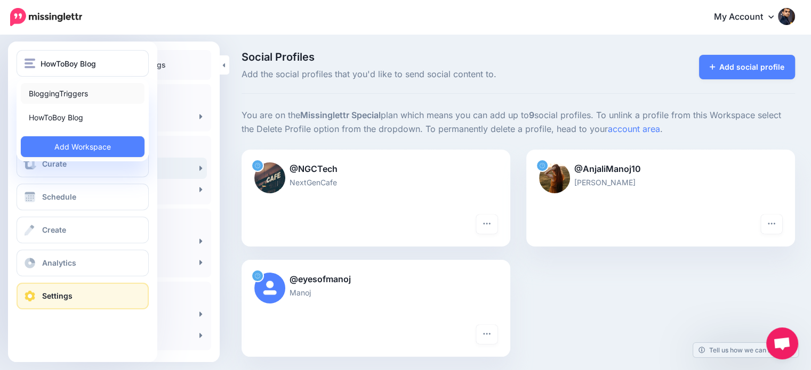
click at [64, 93] on link "BloggingTriggers" at bounding box center [83, 93] width 124 height 21
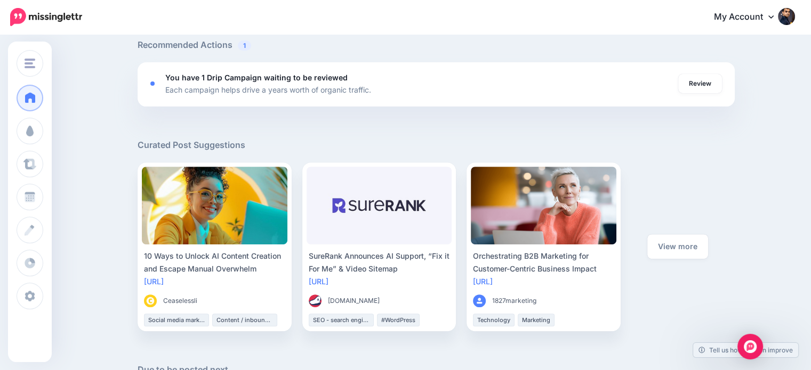
scroll to position [435, 0]
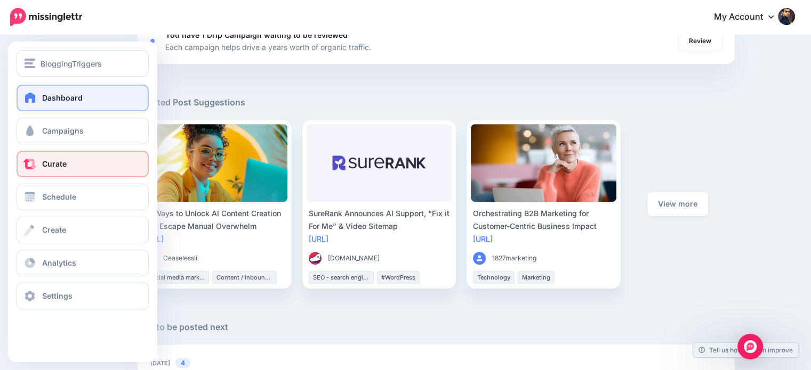
click at [46, 161] on span "Curate" at bounding box center [54, 163] width 25 height 9
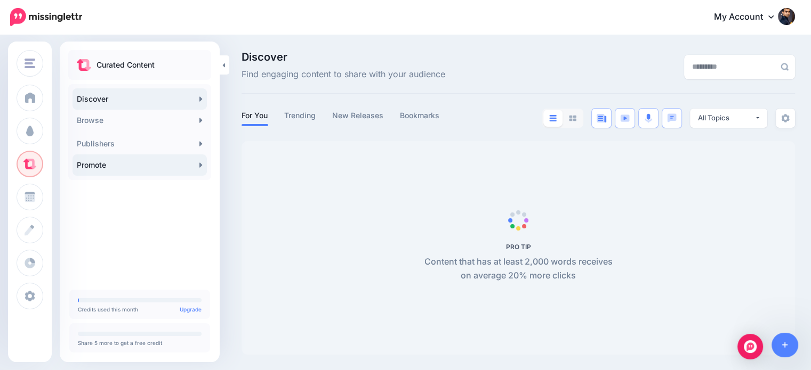
click at [92, 162] on link "Promote" at bounding box center [139, 165] width 134 height 21
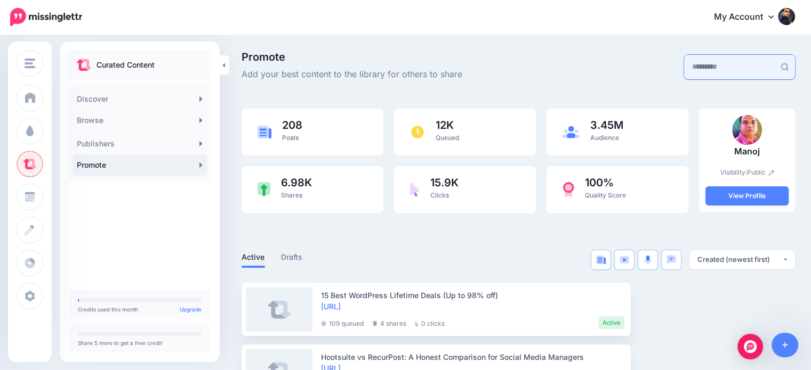
click at [691, 70] on input "text" at bounding box center [729, 67] width 91 height 25
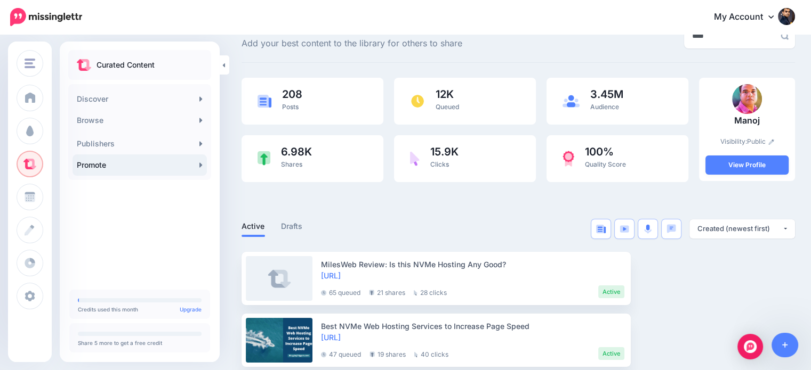
scroll to position [43, 0]
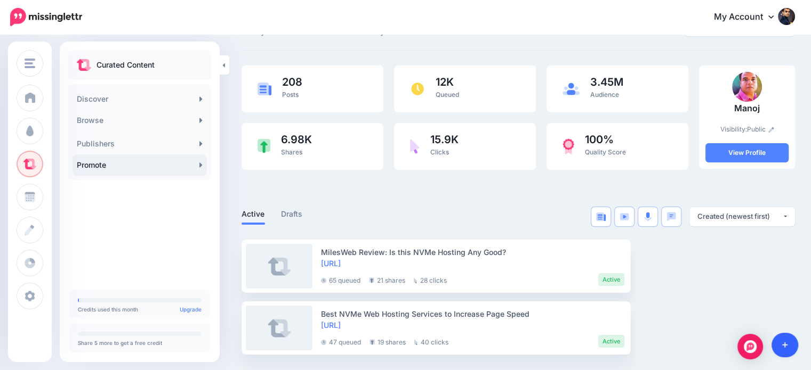
type input "****"
click at [659, 328] on link "Edit" at bounding box center [654, 328] width 33 height 19
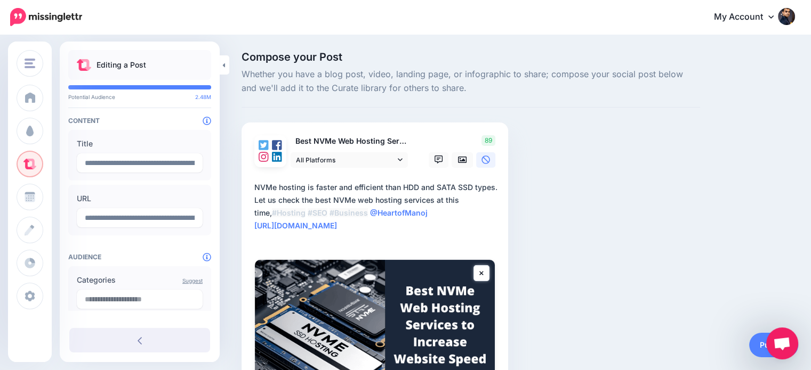
scroll to position [94, 0]
click at [107, 225] on input "**********" at bounding box center [140, 217] width 126 height 19
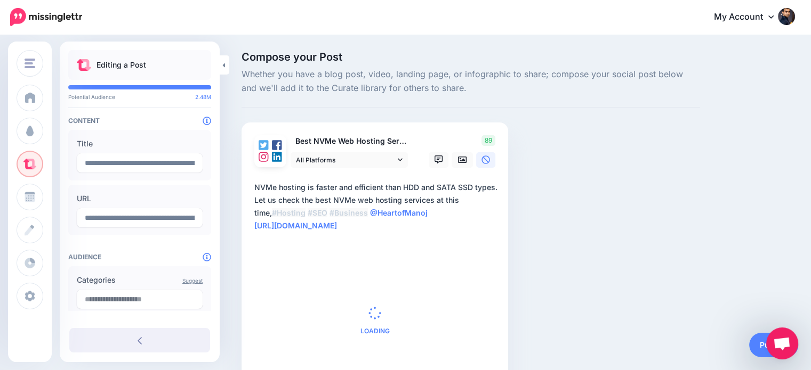
click at [373, 245] on div "**********" at bounding box center [374, 215] width 241 height 68
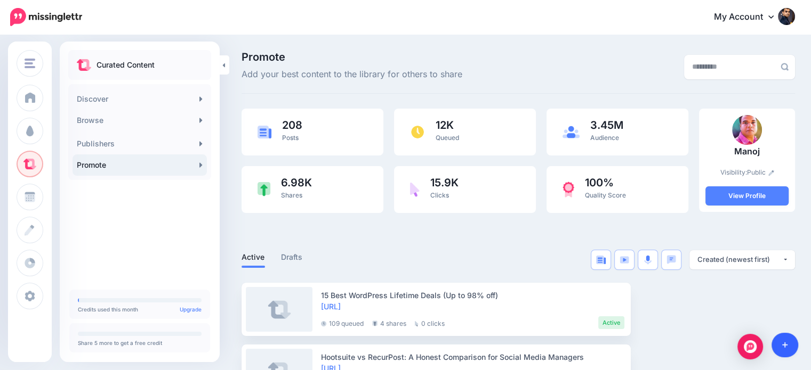
click at [781, 338] on link at bounding box center [784, 345] width 27 height 25
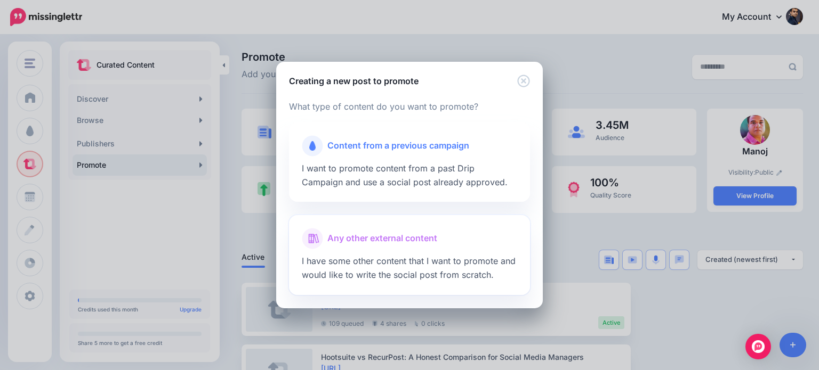
drag, startPoint x: 420, startPoint y: 242, endPoint x: 434, endPoint y: 229, distance: 18.9
click at [420, 240] on span "Any other external content" at bounding box center [382, 239] width 110 height 14
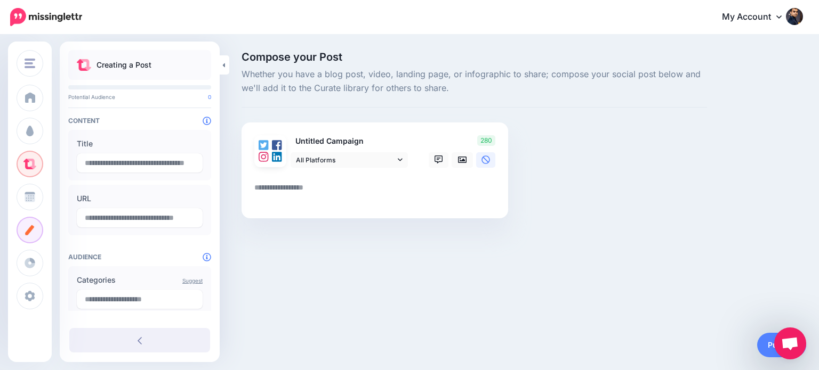
click at [450, 185] on textarea at bounding box center [376, 191] width 245 height 21
paste textarea "**********"
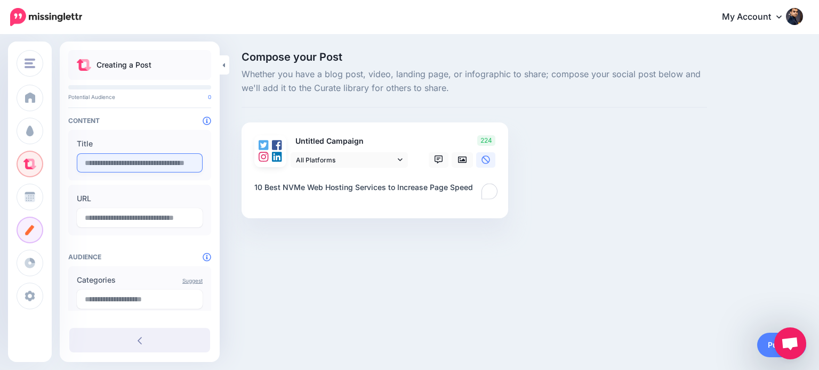
type textarea "**********"
click at [150, 166] on input "text" at bounding box center [140, 162] width 126 height 19
paste input "**********"
type input "**********"
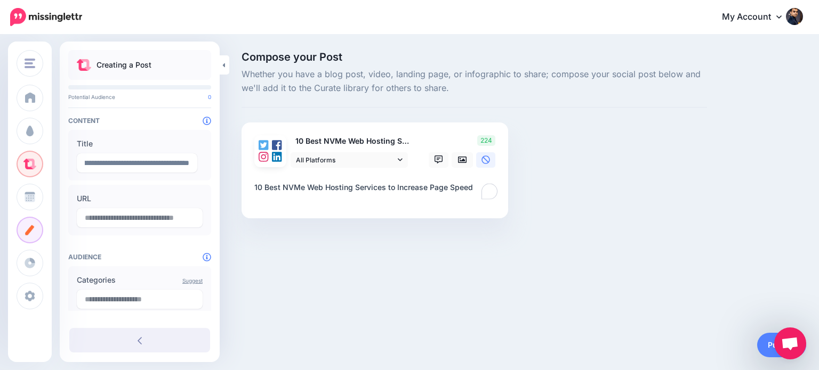
scroll to position [0, 0]
click at [684, 159] on div "Compose your Post Whether you have a blog post, video, landing page, or infogra…" at bounding box center [473, 151] width 481 height 199
click at [480, 187] on textarea "**********" at bounding box center [376, 191] width 245 height 21
paste textarea "**********"
type textarea "**********"
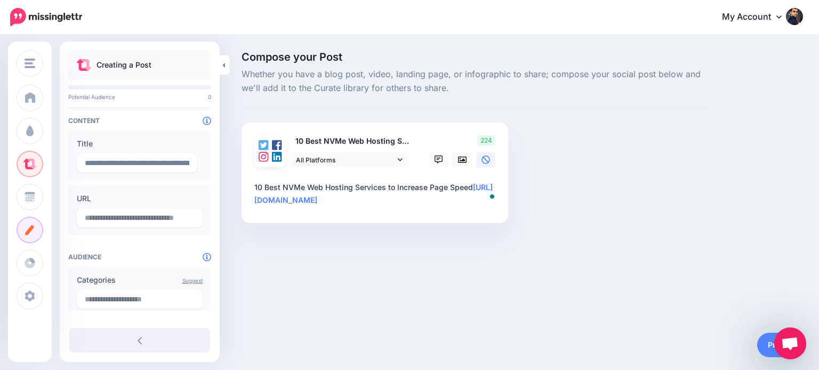
type input "**********"
click at [477, 189] on textarea "**********" at bounding box center [376, 194] width 245 height 26
click at [480, 183] on textarea "**********" at bounding box center [376, 194] width 245 height 26
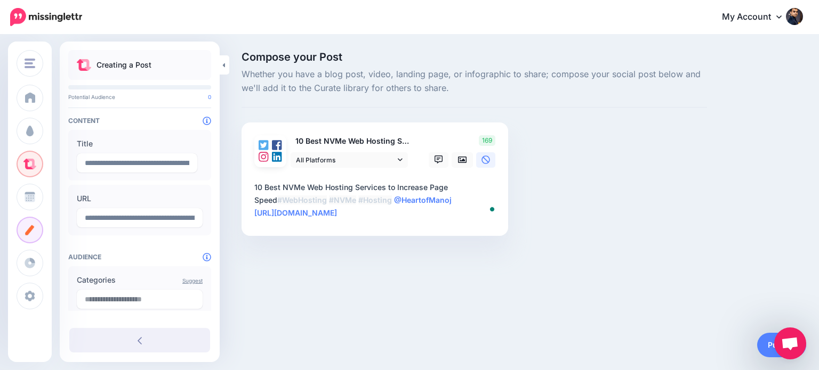
type textarea "**********"
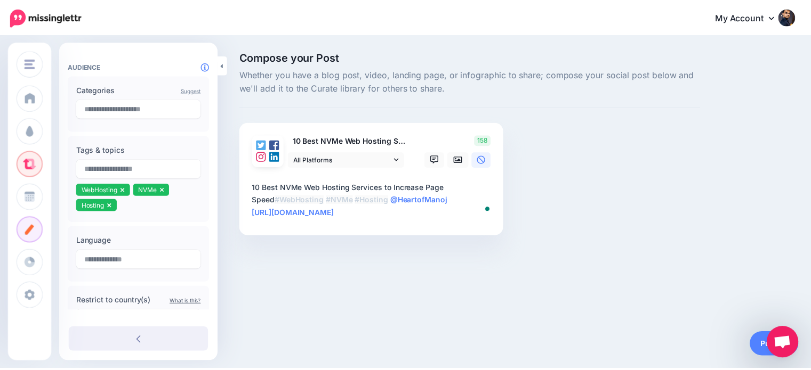
scroll to position [191, 0]
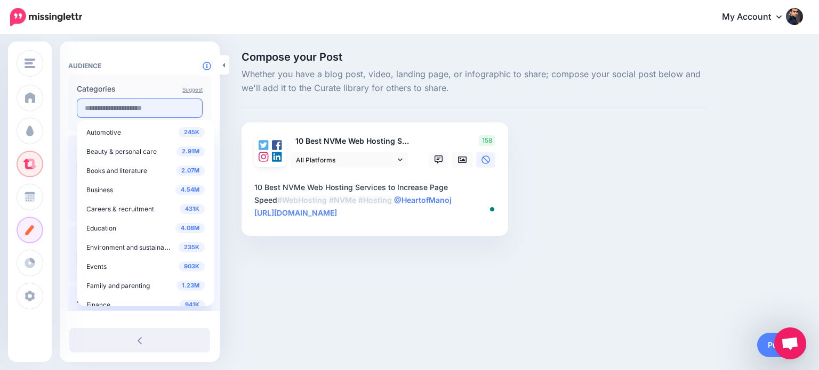
click at [128, 109] on input "text" at bounding box center [140, 108] width 126 height 19
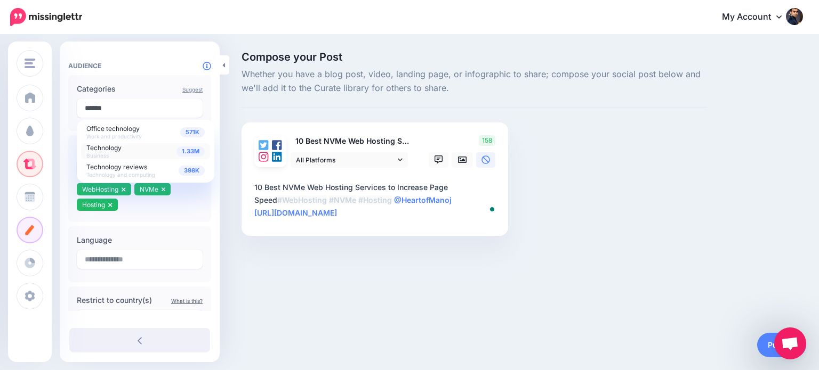
type input "******"
click at [119, 151] on span "Technology" at bounding box center [103, 148] width 35 height 8
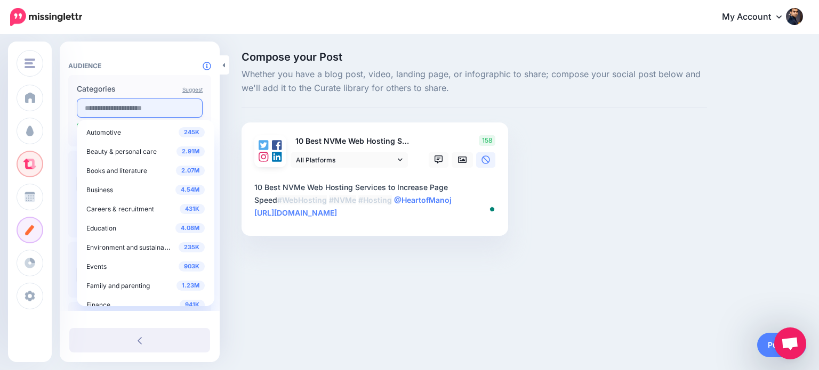
click at [134, 113] on input "text" at bounding box center [140, 108] width 126 height 19
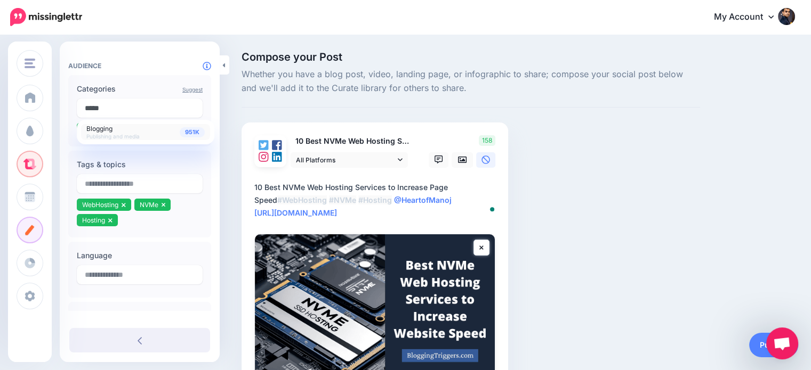
type input "*****"
click at [119, 133] on span "Publishing and media" at bounding box center [112, 136] width 53 height 6
click at [134, 112] on input "text" at bounding box center [140, 108] width 126 height 19
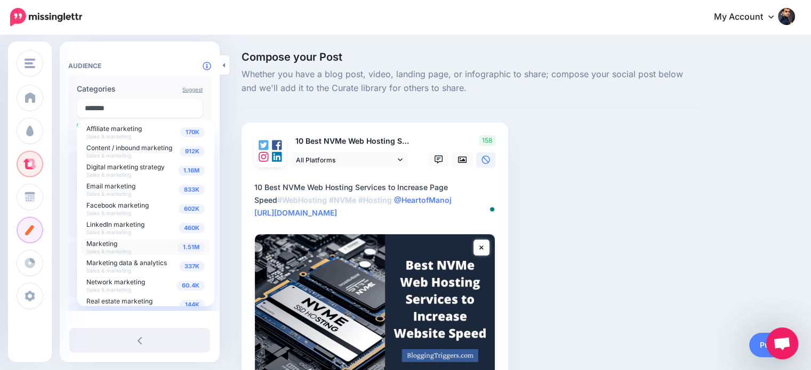
type input "*******"
click at [108, 240] on span "Marketing" at bounding box center [101, 244] width 31 height 8
click at [223, 115] on div "Compose your Post Whether you have a blog post, video, landing page, or infogra…" at bounding box center [405, 262] width 811 height 453
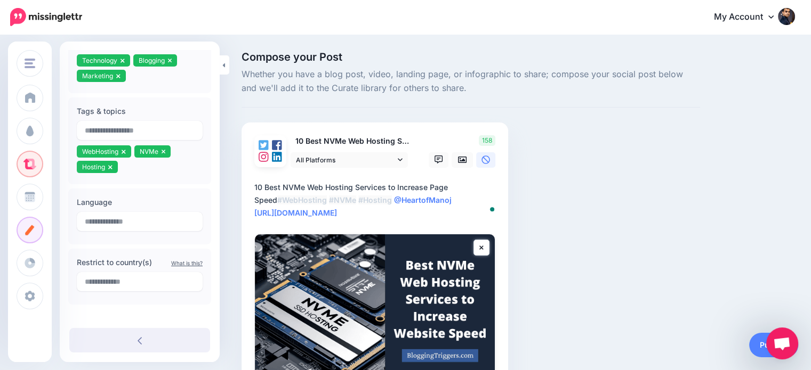
scroll to position [266, 0]
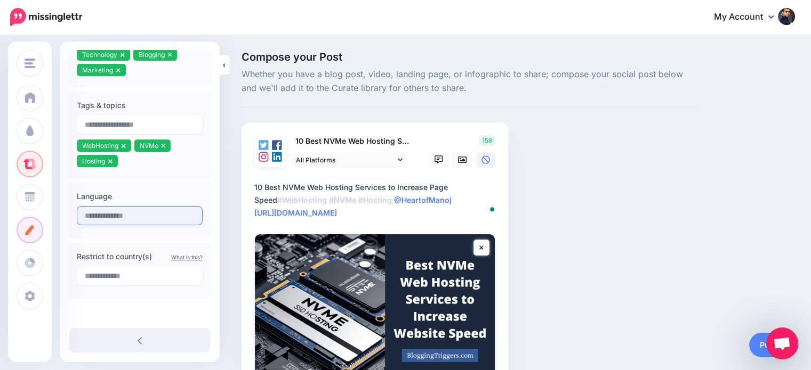
click at [158, 208] on input "text" at bounding box center [140, 215] width 126 height 19
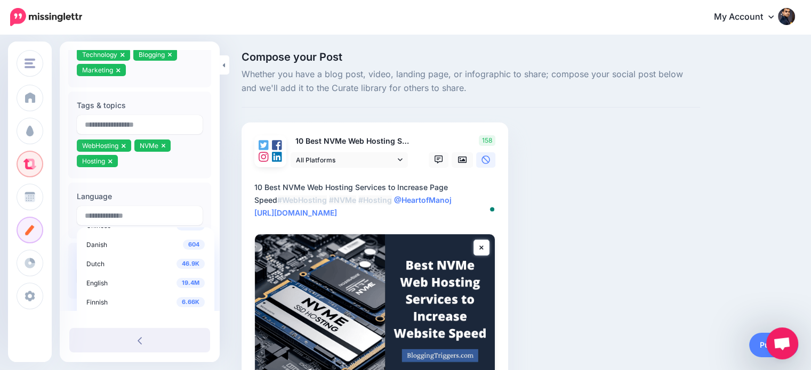
scroll to position [35, 0]
click at [192, 278] on span "19.4M" at bounding box center [190, 282] width 28 height 10
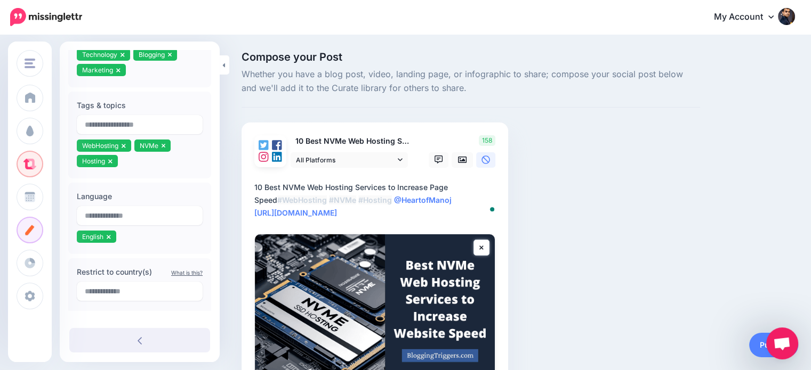
click at [763, 185] on div "Compose your Post Whether you have a blog post, video, landing page, or infogra…" at bounding box center [517, 262] width 569 height 421
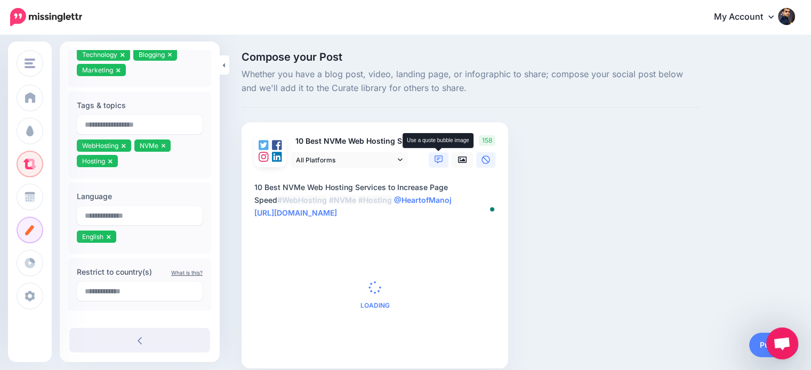
click at [437, 164] on icon at bounding box center [438, 160] width 9 height 9
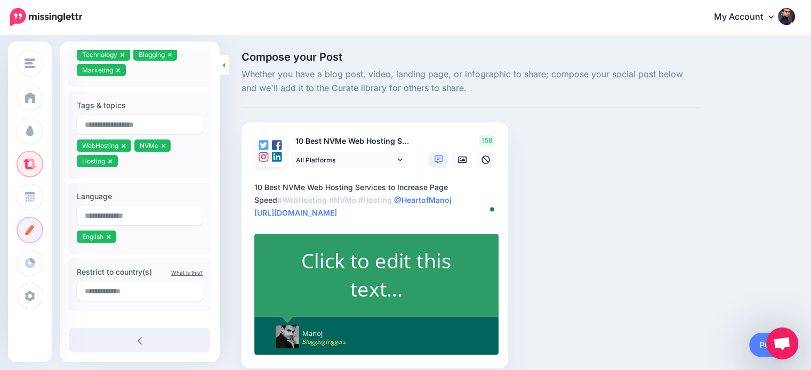
click at [374, 254] on div "Click to edit this text..." at bounding box center [376, 275] width 199 height 56
click at [396, 269] on div "Click to edit this text..." at bounding box center [376, 275] width 199 height 56
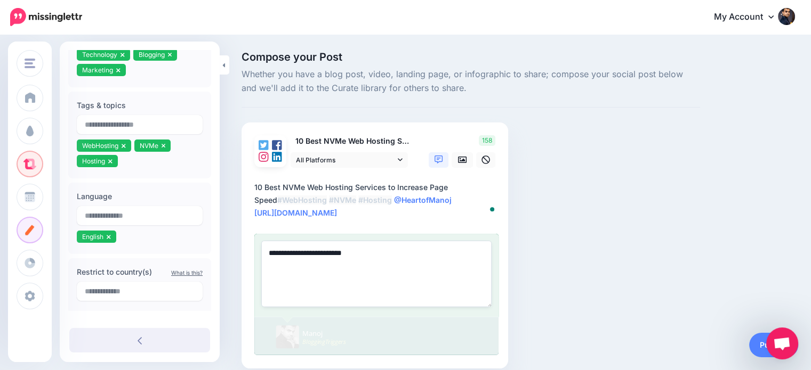
paste textarea "**********"
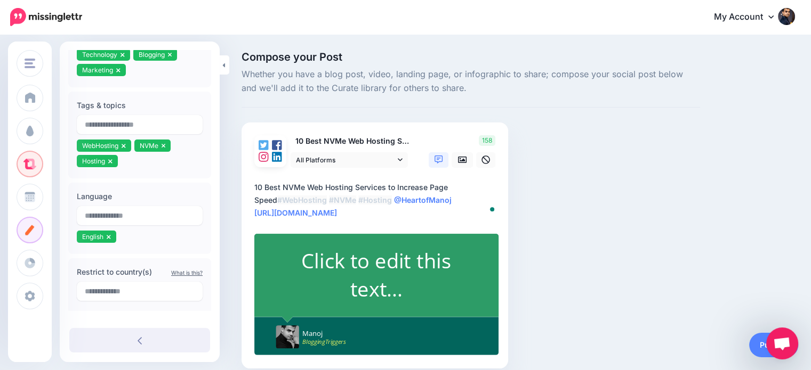
click at [638, 233] on div "Compose your Post Whether you have a blog post, video, landing page, or infogra…" at bounding box center [470, 226] width 474 height 349
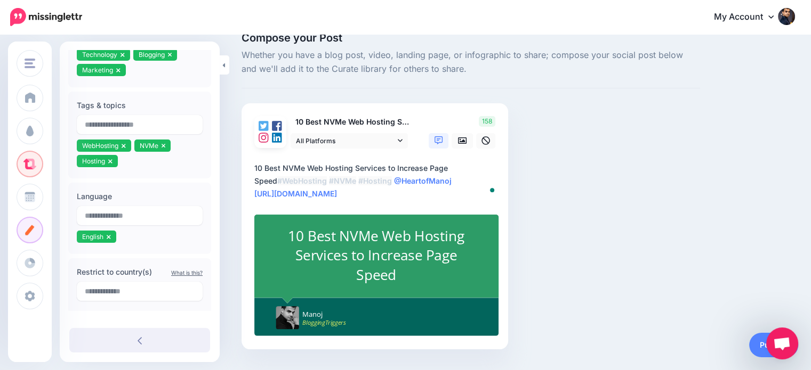
scroll to position [26, 0]
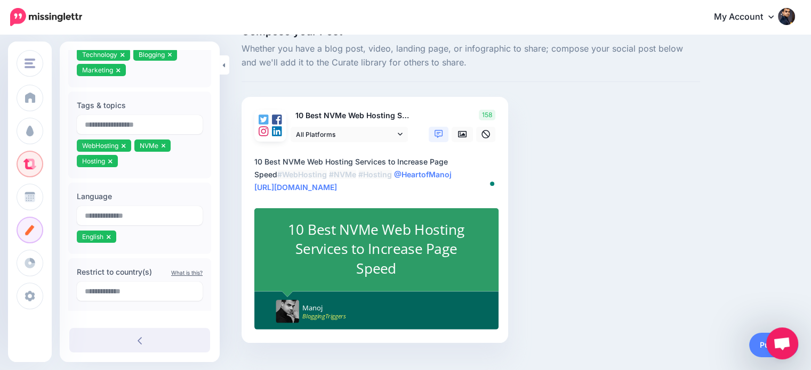
click at [424, 248] on div "10 Best NVMe Web Hosting Services to Increase Page Speed" at bounding box center [376, 249] width 199 height 59
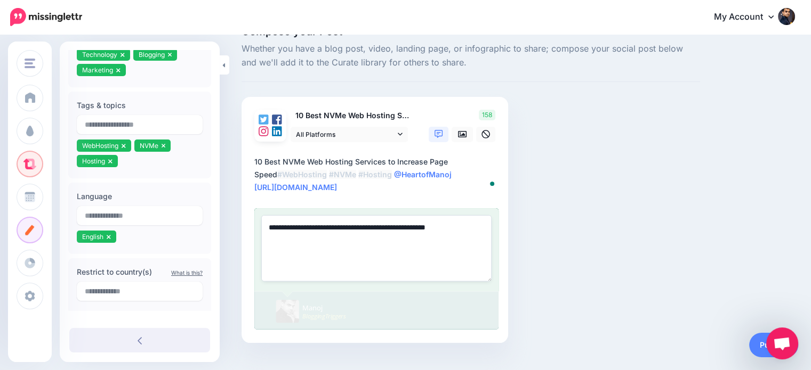
drag, startPoint x: 440, startPoint y: 227, endPoint x: 458, endPoint y: 228, distance: 17.6
click at [458, 228] on textarea "**********" at bounding box center [376, 249] width 230 height 66
type textarea "**********"
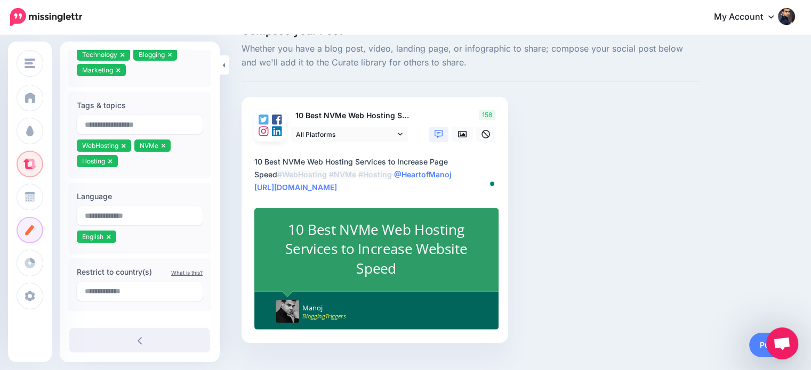
click at [656, 204] on div "Compose your Post Whether you have a blog post, video, landing page, or infogra…" at bounding box center [470, 200] width 474 height 349
click at [760, 346] on link "Publish" at bounding box center [773, 345] width 49 height 25
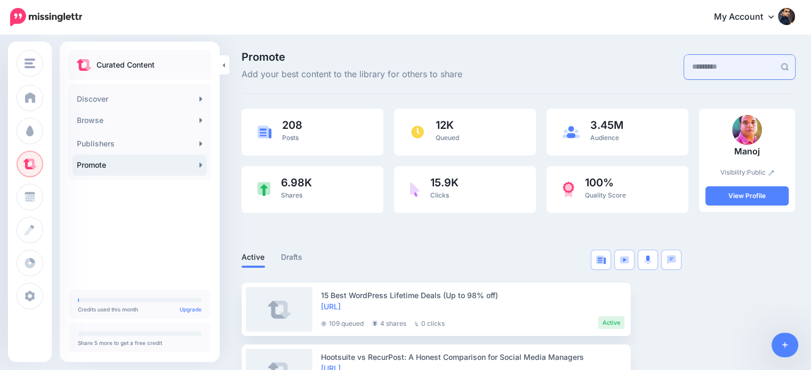
click at [723, 75] on input "text" at bounding box center [729, 67] width 91 height 25
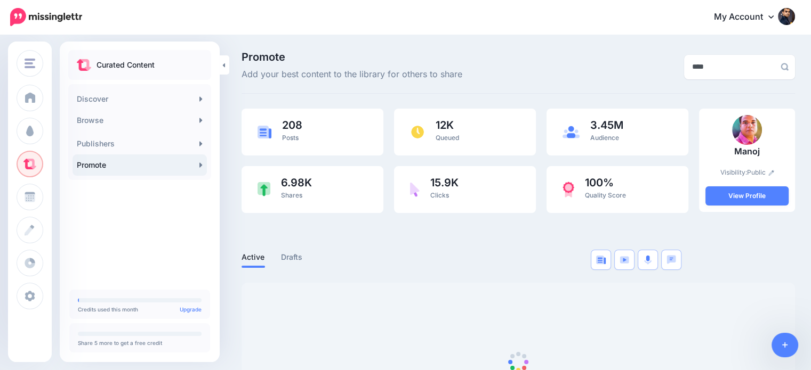
type input "****"
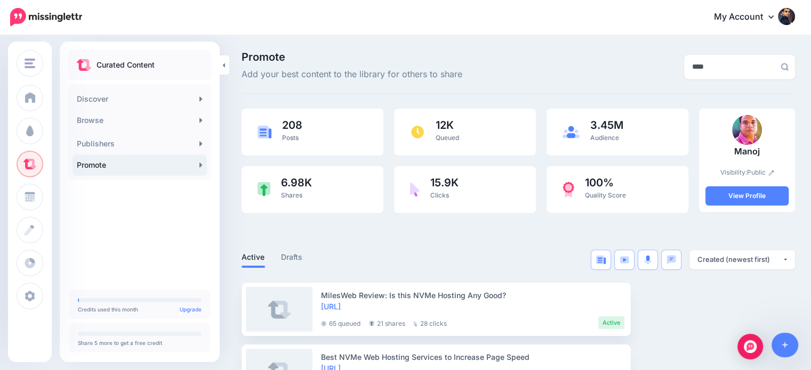
scroll to position [43, 0]
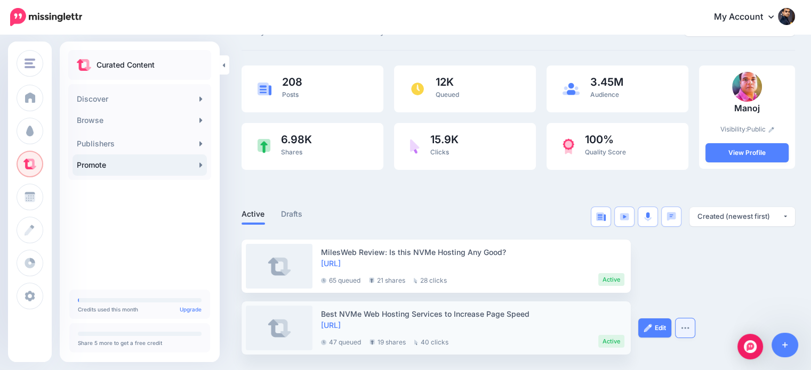
click at [684, 330] on button "button" at bounding box center [684, 328] width 19 height 19
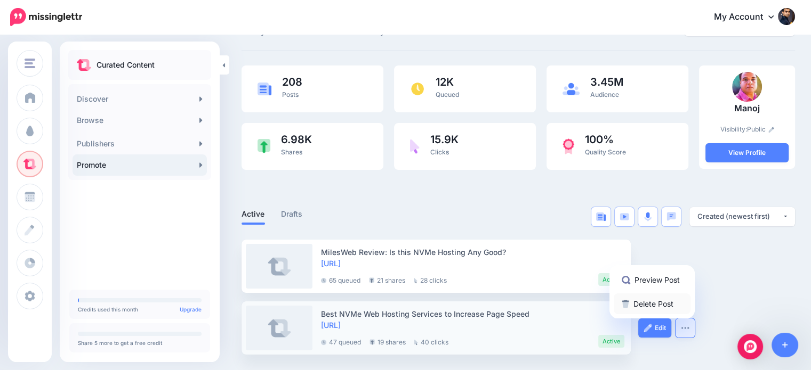
click at [668, 304] on link "Delete Post" at bounding box center [651, 304] width 77 height 21
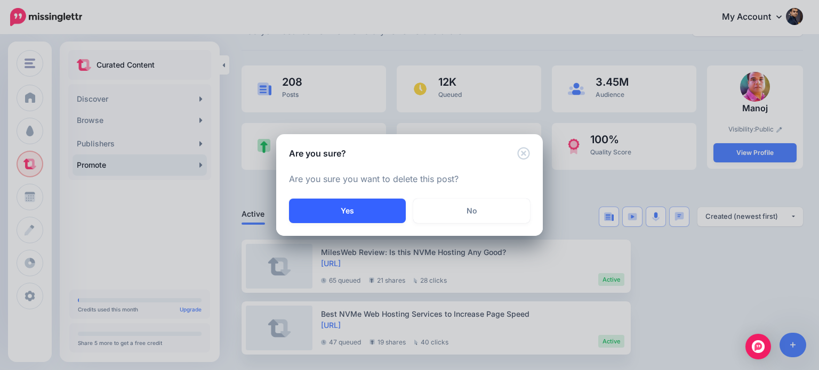
click at [392, 213] on button "Yes" at bounding box center [347, 211] width 117 height 25
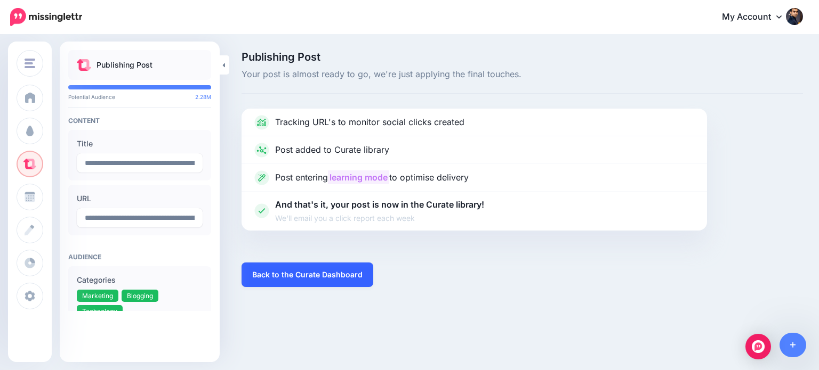
click at [361, 274] on link "Back to the Curate Dashboard" at bounding box center [307, 275] width 132 height 25
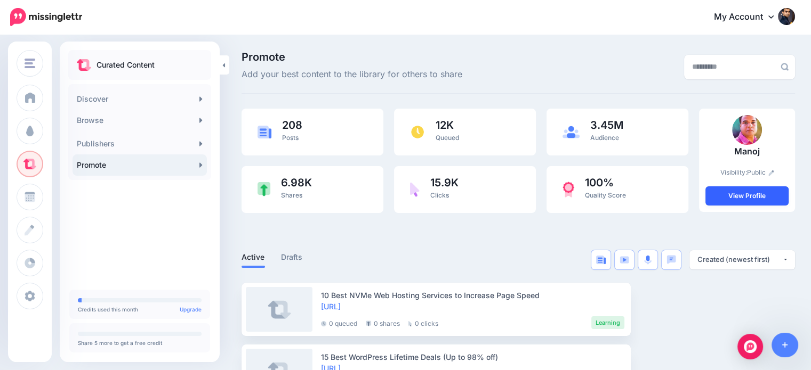
click at [767, 193] on link "View Profile" at bounding box center [746, 196] width 83 height 19
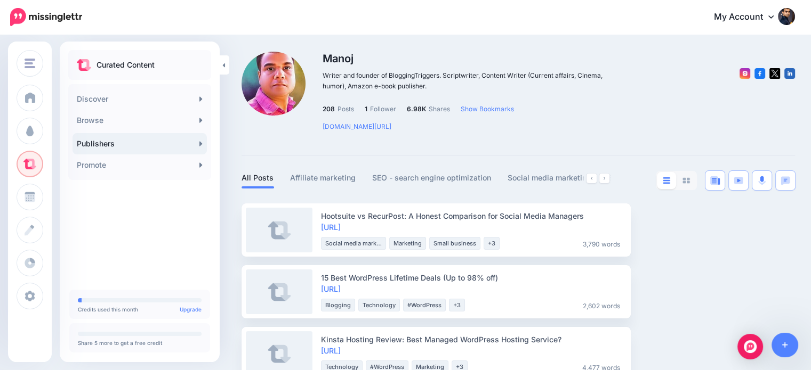
click at [795, 17] on img at bounding box center [786, 16] width 17 height 17
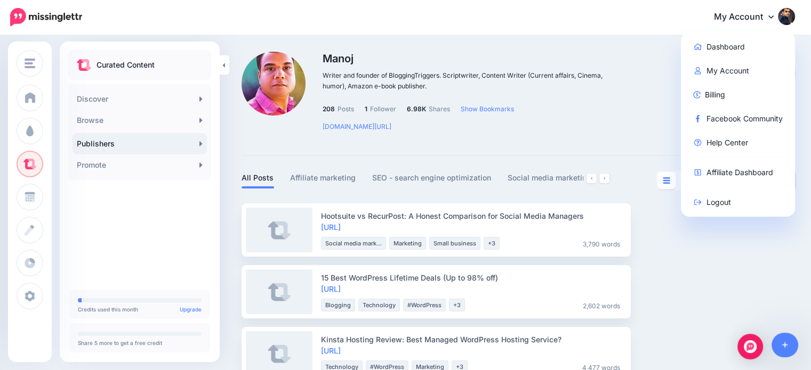
click at [277, 75] on img at bounding box center [273, 84] width 64 height 64
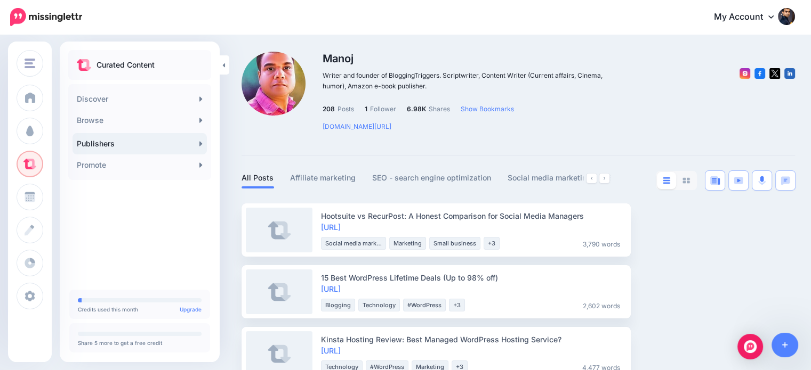
click at [277, 75] on img at bounding box center [273, 84] width 64 height 64
click at [774, 17] on link "My Account" at bounding box center [749, 17] width 92 height 26
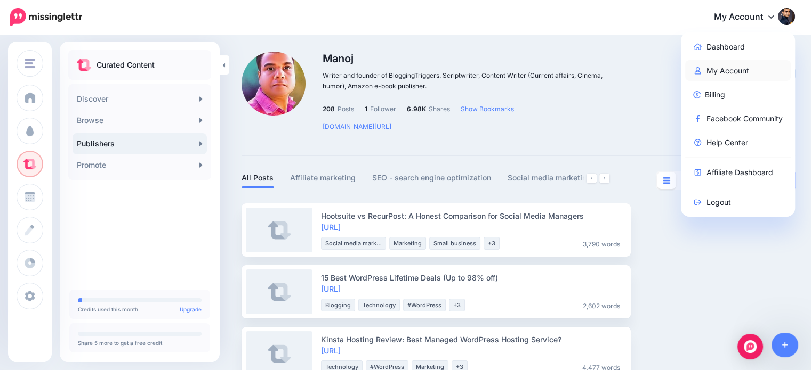
click at [735, 70] on link "My Account" at bounding box center [738, 70] width 106 height 21
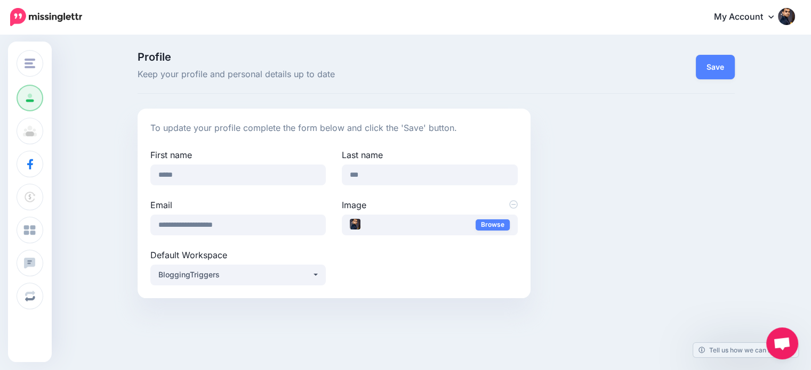
scroll to position [94, 0]
click at [773, 13] on icon at bounding box center [770, 16] width 5 height 9
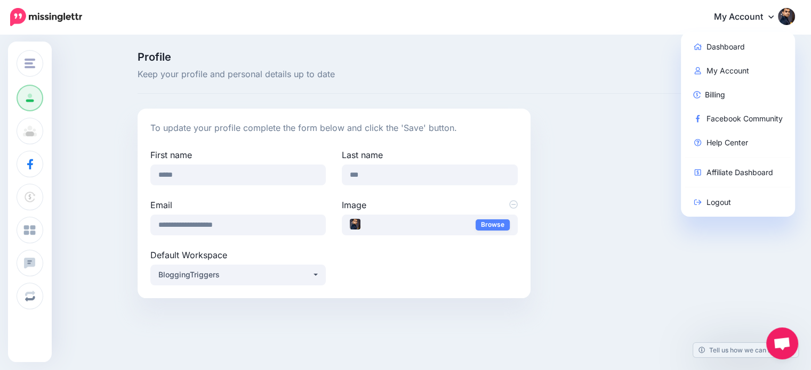
click at [793, 14] on img at bounding box center [786, 16] width 17 height 17
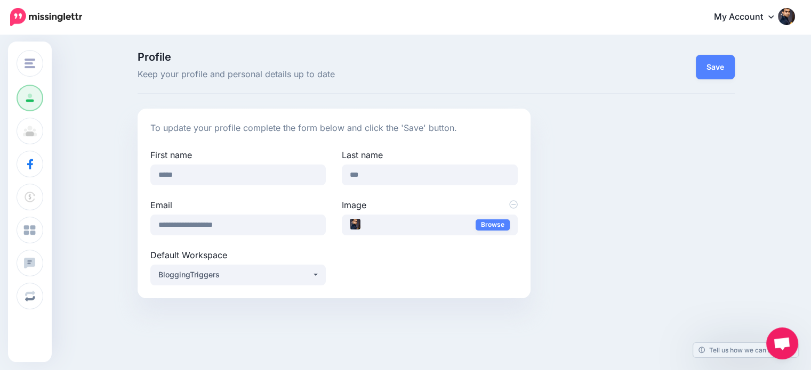
click at [793, 18] on img at bounding box center [786, 16] width 17 height 17
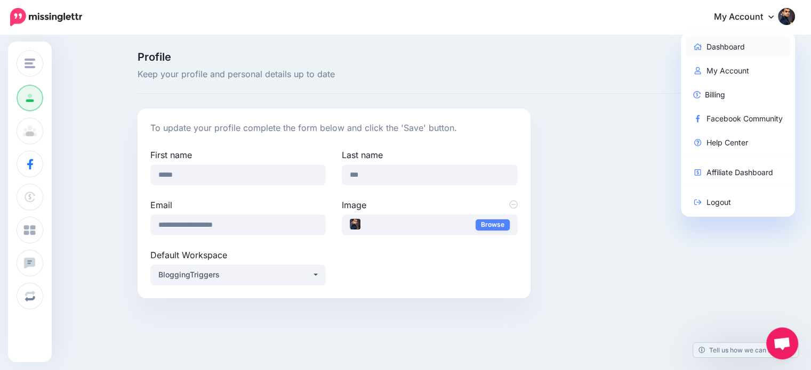
click at [748, 45] on link "Dashboard" at bounding box center [738, 46] width 106 height 21
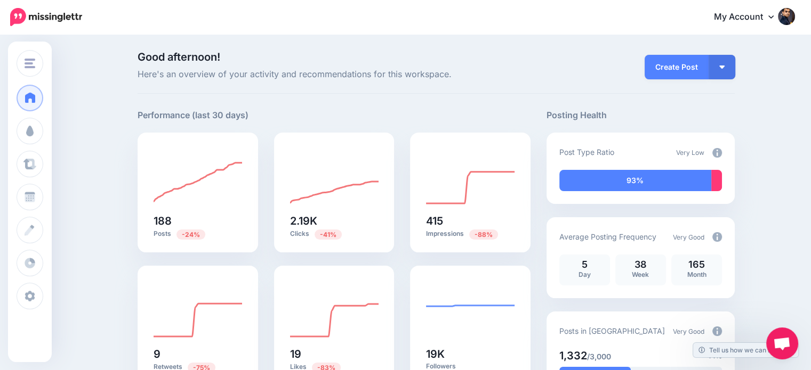
scroll to position [94, 0]
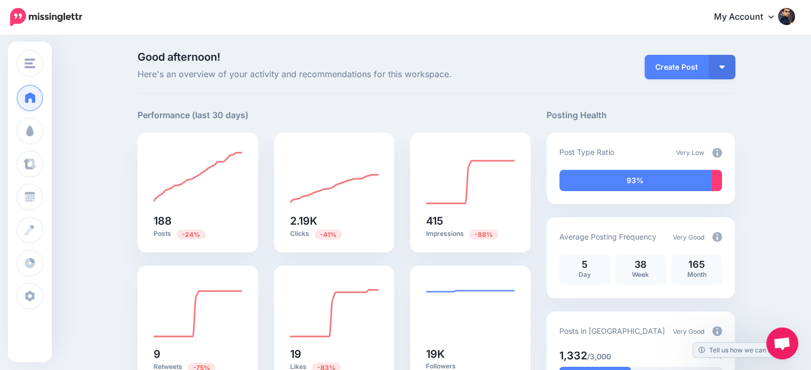
click at [793, 18] on img at bounding box center [786, 16] width 17 height 17
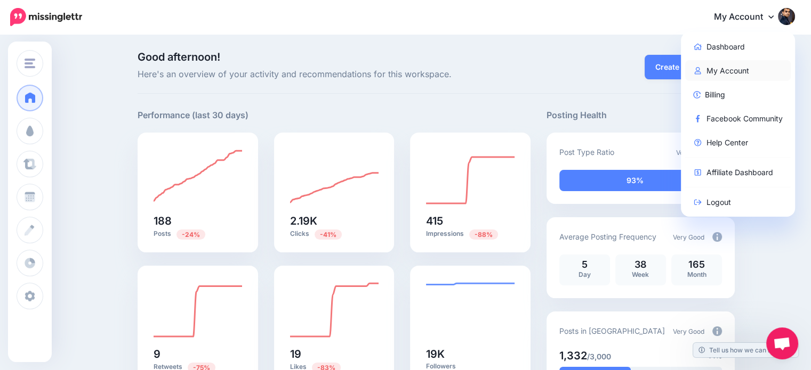
click at [728, 69] on link "My Account" at bounding box center [738, 70] width 106 height 21
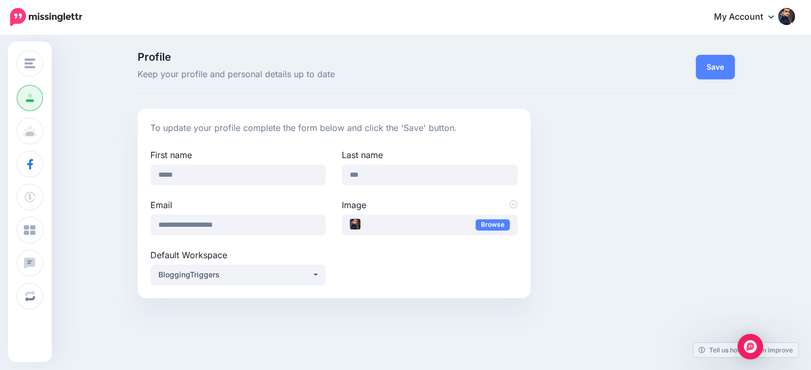
click at [598, 203] on div "**********" at bounding box center [435, 204] width 613 height 190
click at [621, 167] on div "**********" at bounding box center [435, 204] width 613 height 190
click at [788, 13] on img at bounding box center [786, 16] width 17 height 17
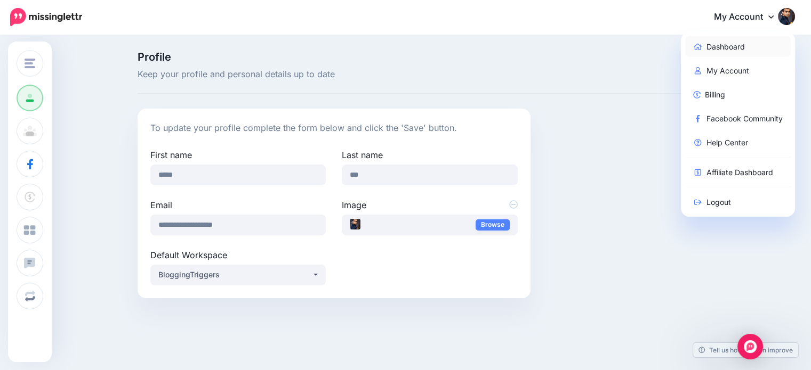
click at [744, 47] on link "Dashboard" at bounding box center [738, 46] width 106 height 21
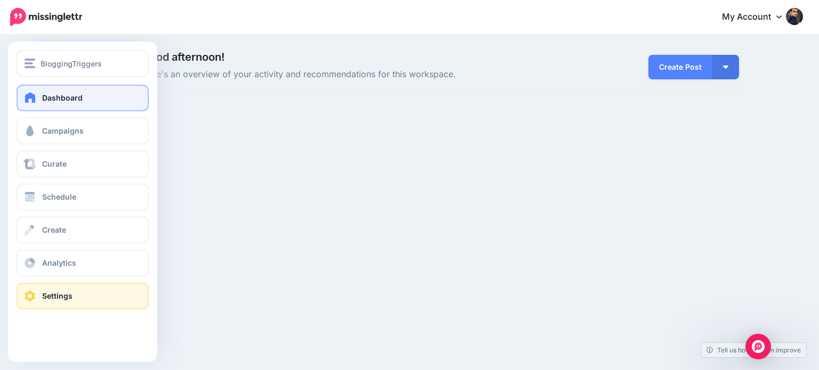
click at [46, 293] on span "Settings" at bounding box center [57, 295] width 30 height 9
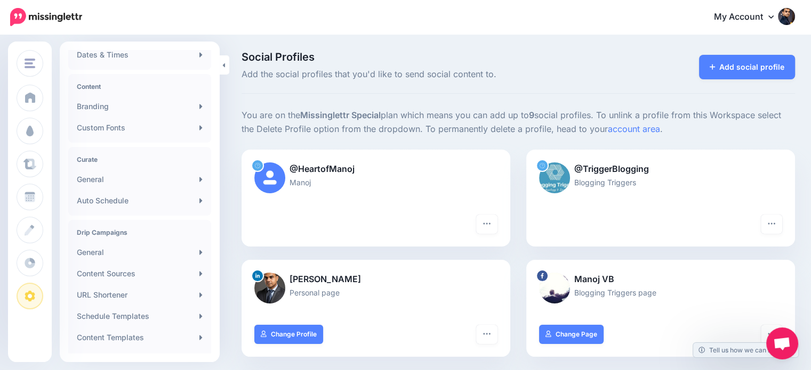
scroll to position [142, 0]
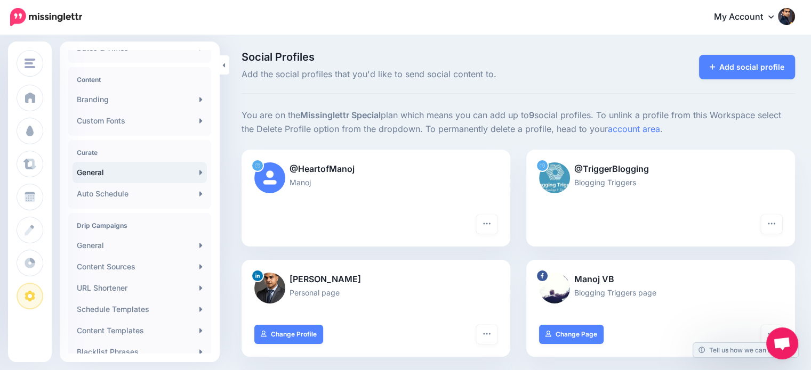
click at [108, 172] on link "General" at bounding box center [139, 172] width 134 height 21
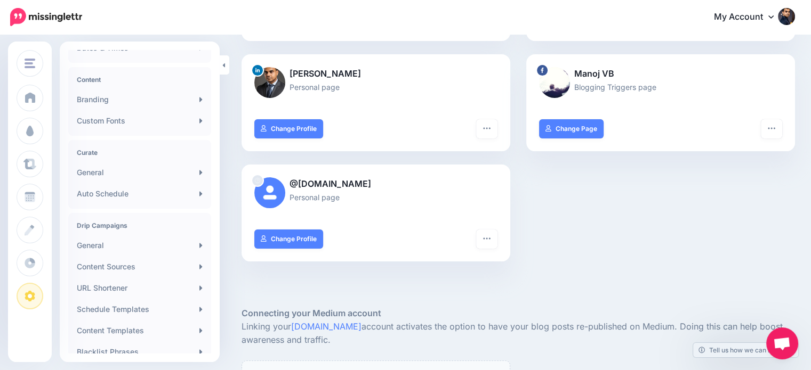
scroll to position [247, 0]
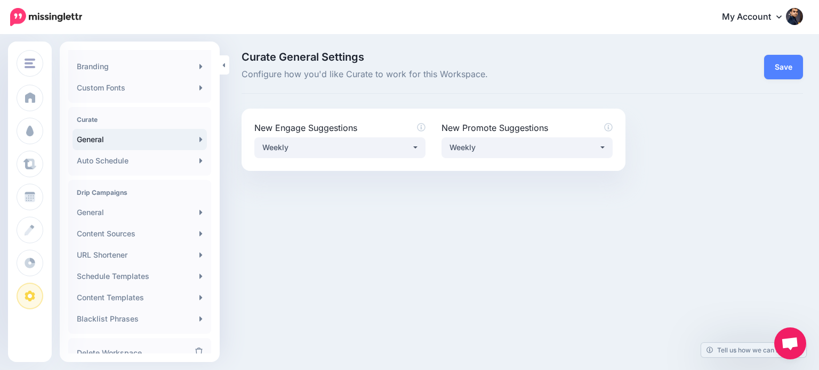
scroll to position [215, 0]
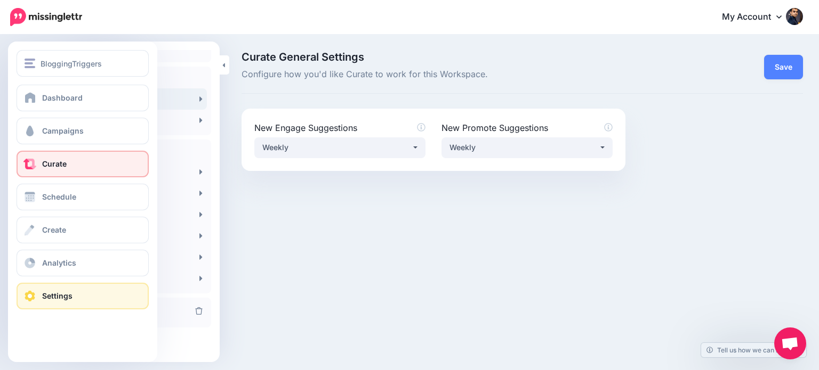
click at [42, 164] on span "Curate" at bounding box center [54, 163] width 25 height 9
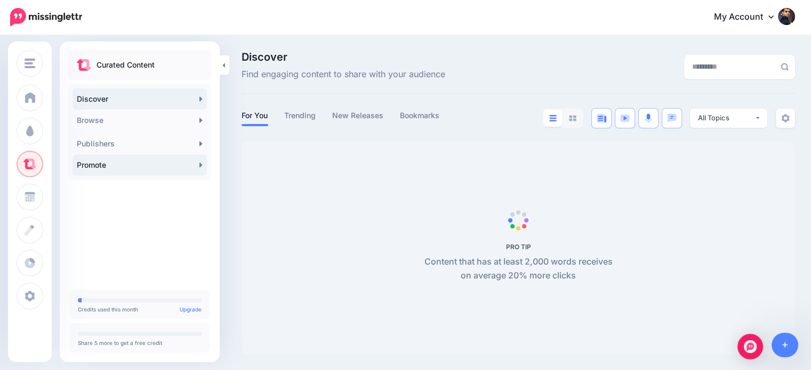
click at [130, 166] on link "Promote" at bounding box center [139, 165] width 134 height 21
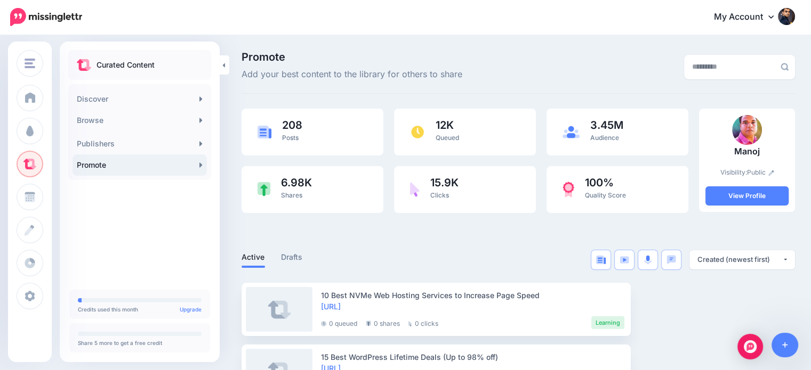
click at [774, 172] on img at bounding box center [771, 173] width 6 height 6
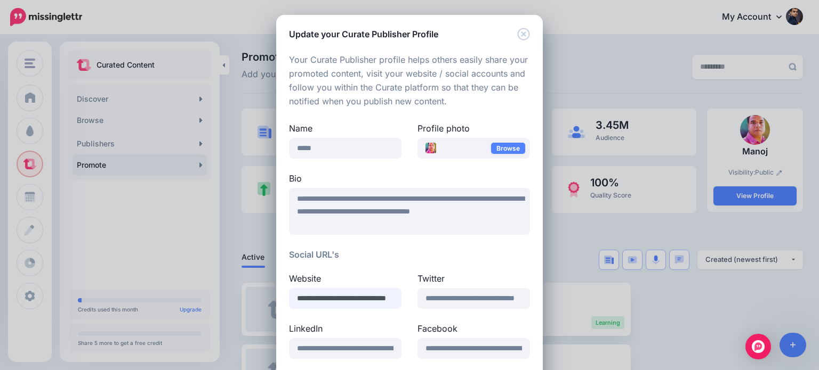
click at [351, 299] on input "**********" at bounding box center [345, 298] width 112 height 21
paste input
type input "**********"
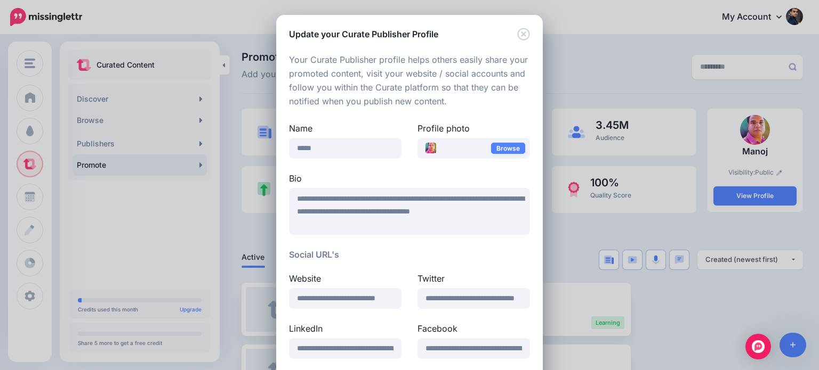
click at [484, 250] on h5 "Social URL's" at bounding box center [409, 254] width 241 height 13
click at [425, 145] on img at bounding box center [430, 148] width 11 height 11
click at [507, 145] on link "Browse" at bounding box center [508, 148] width 34 height 11
click at [494, 147] on link "Browse" at bounding box center [508, 148] width 34 height 11
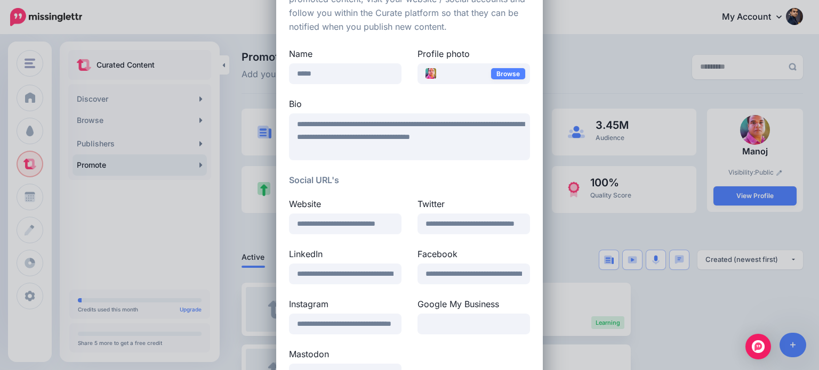
scroll to position [75, 0]
click at [426, 69] on img at bounding box center [430, 73] width 11 height 11
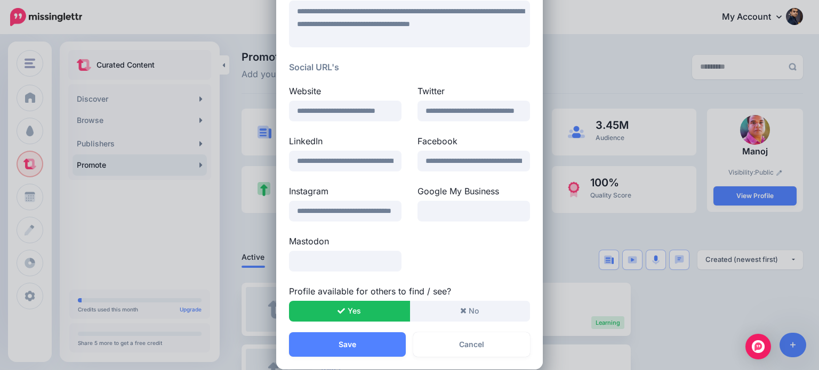
scroll to position [201, 0]
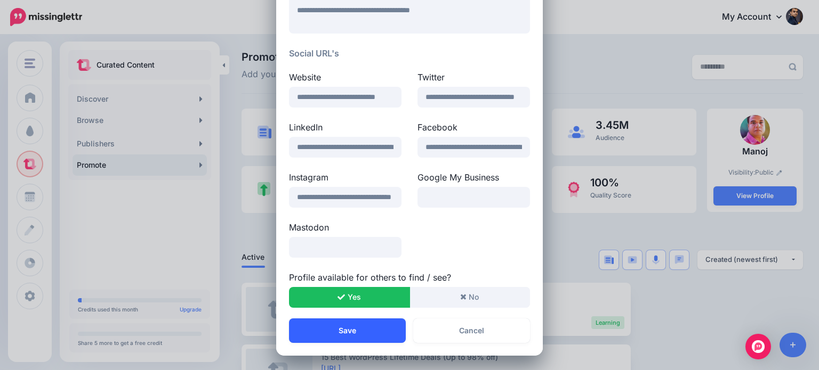
click at [371, 332] on button "Save" at bounding box center [347, 331] width 117 height 25
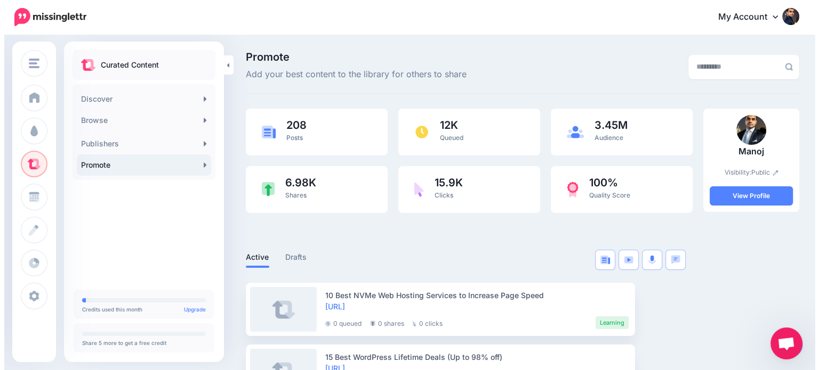
scroll to position [94, 0]
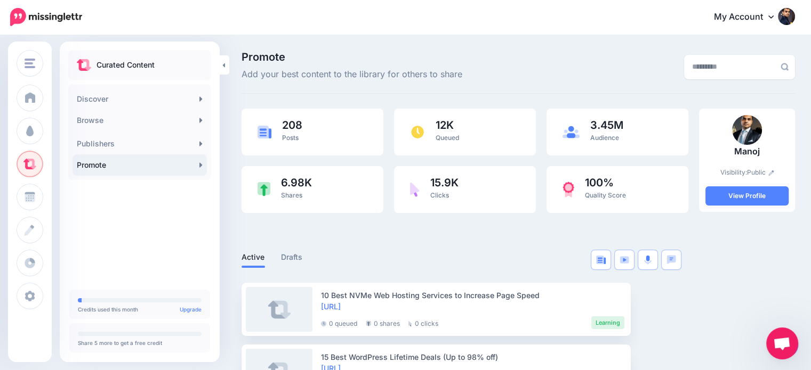
click at [751, 132] on img at bounding box center [747, 130] width 30 height 30
click at [774, 172] on img at bounding box center [771, 173] width 6 height 6
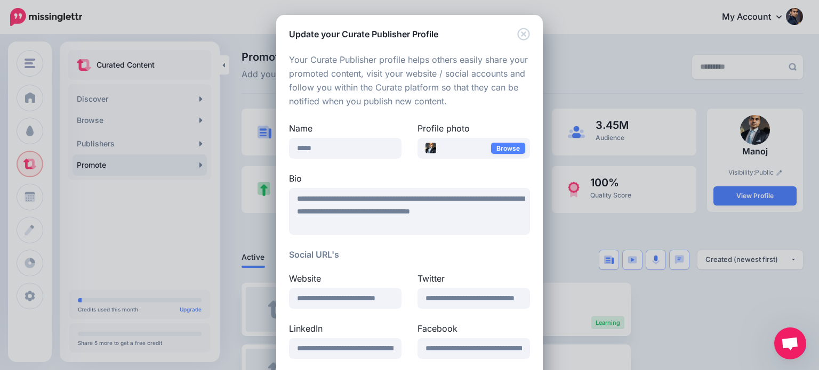
scroll to position [0, 0]
click at [426, 147] on img at bounding box center [430, 148] width 11 height 11
click at [496, 149] on link "Browse" at bounding box center [508, 148] width 34 height 11
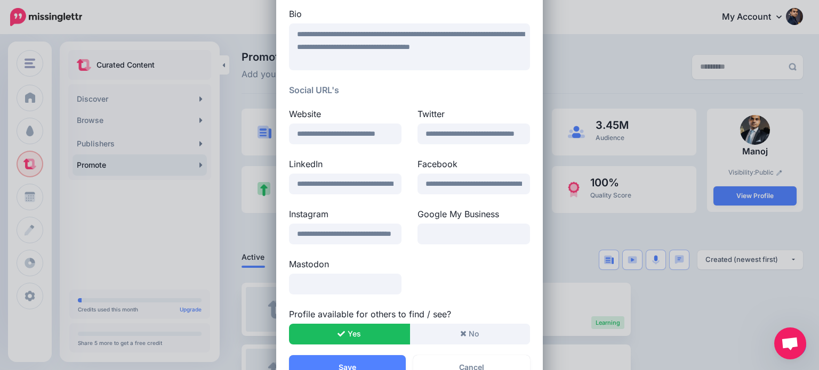
scroll to position [201, 0]
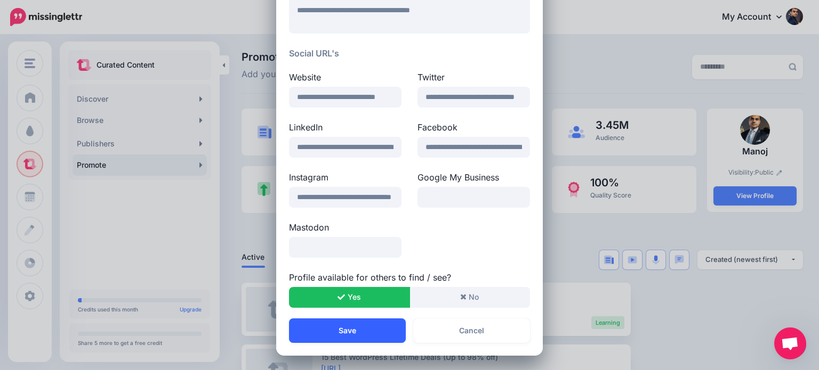
click at [362, 335] on button "Save" at bounding box center [347, 331] width 117 height 25
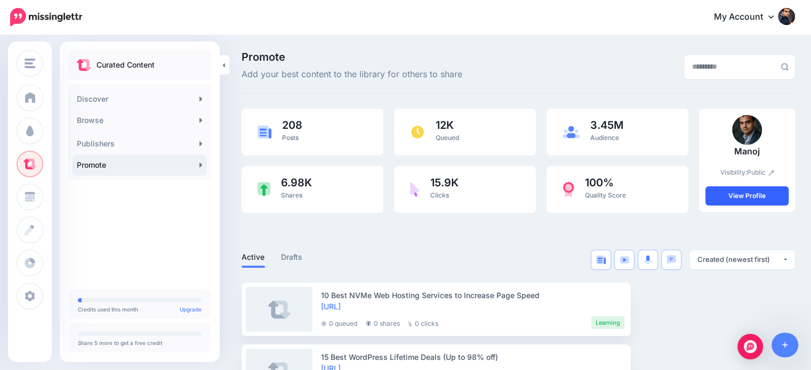
click at [763, 188] on link "View Profile" at bounding box center [746, 196] width 83 height 19
click at [766, 197] on link "View Profile" at bounding box center [746, 196] width 83 height 19
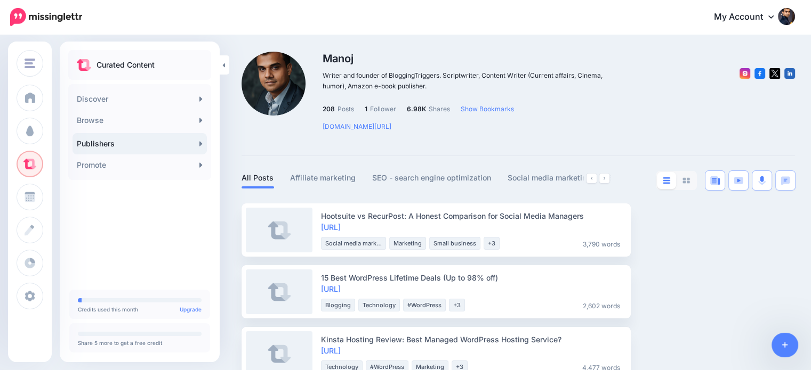
click at [375, 109] on p "1 Follower" at bounding box center [380, 109] width 31 height 11
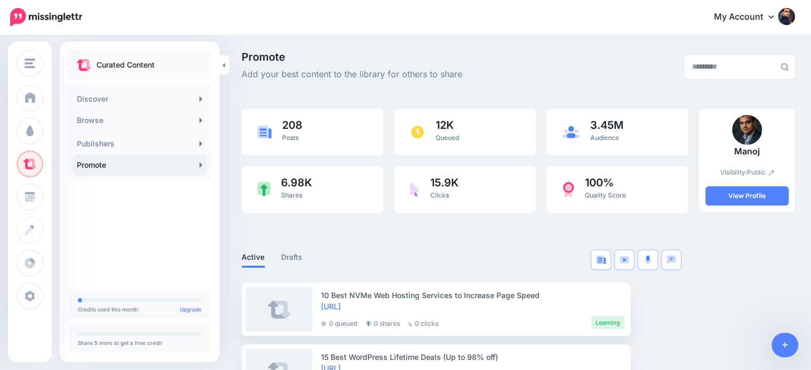
click at [774, 172] on img at bounding box center [771, 173] width 6 height 6
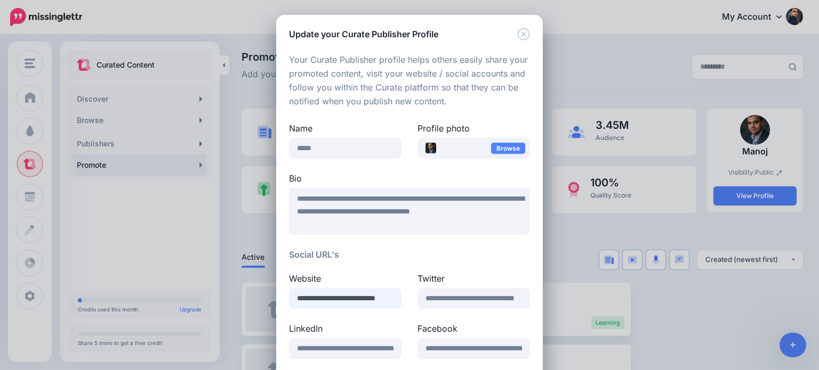
click at [379, 296] on input "**********" at bounding box center [345, 298] width 112 height 21
type input "**********"
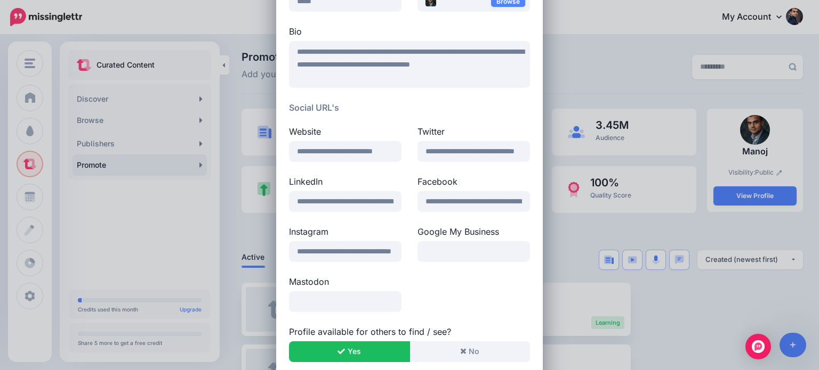
scroll to position [171, 0]
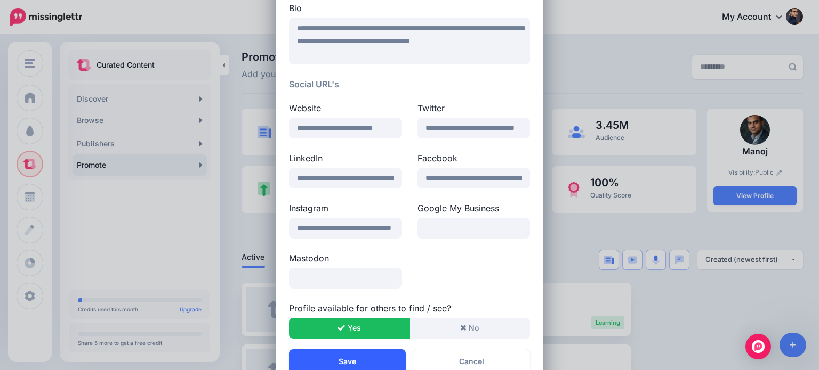
click at [378, 359] on button "Save" at bounding box center [347, 362] width 117 height 25
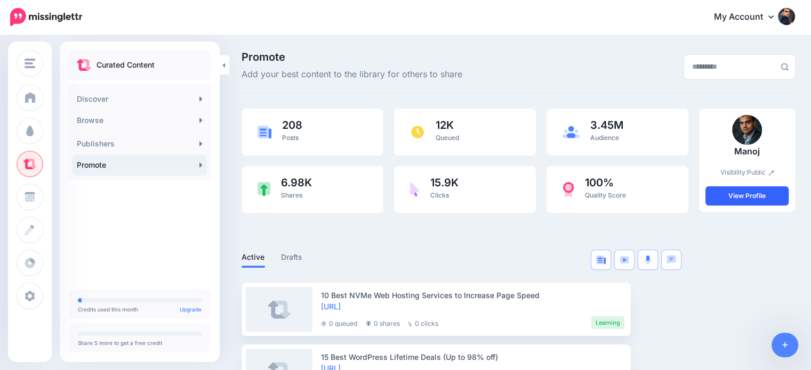
click at [739, 196] on link "View Profile" at bounding box center [746, 196] width 83 height 19
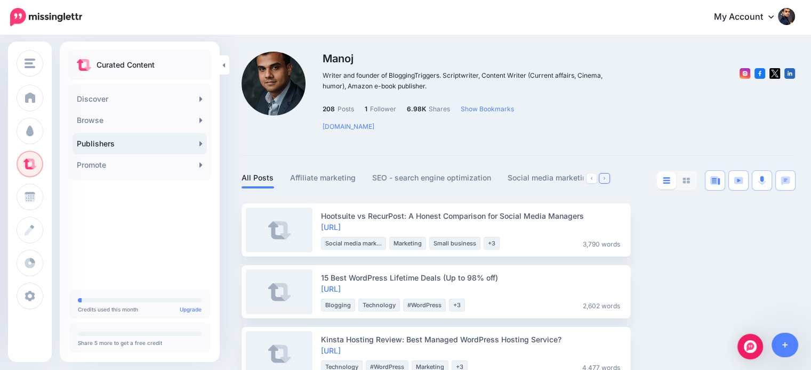
click at [609, 177] on link at bounding box center [604, 179] width 10 height 10
click at [571, 179] on link "Blogging" at bounding box center [570, 178] width 33 height 13
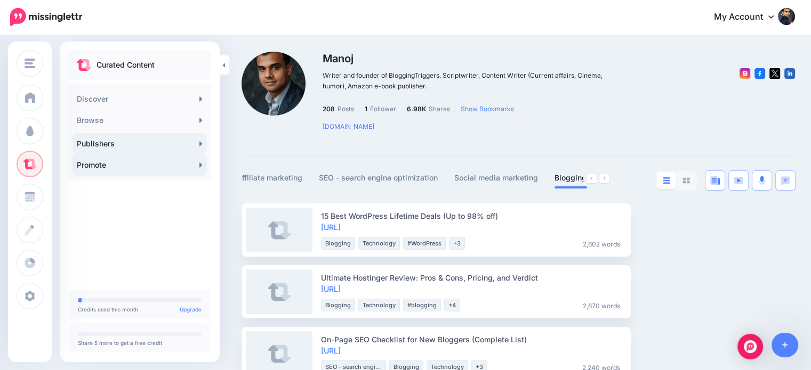
click at [134, 165] on link "Promote" at bounding box center [139, 165] width 134 height 21
